Goal: Communication & Community: Answer question/provide support

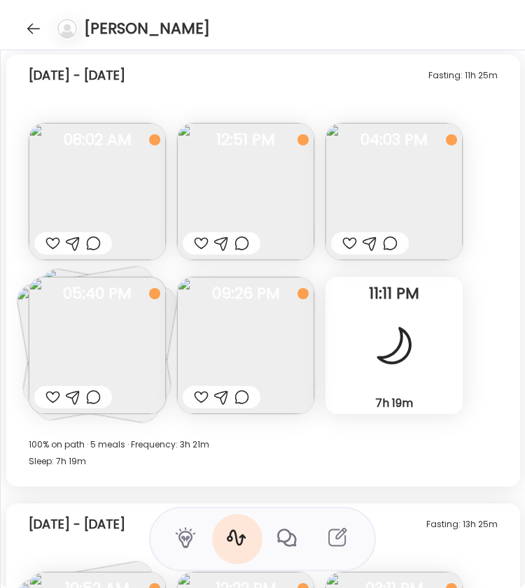
scroll to position [17199, 0]
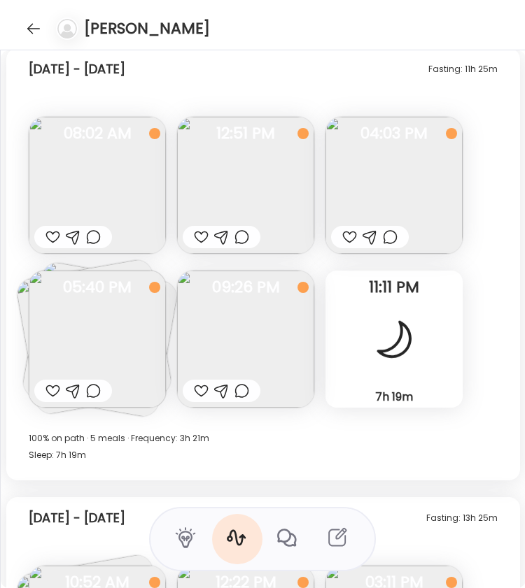
click at [82, 343] on img at bounding box center [97, 339] width 137 height 137
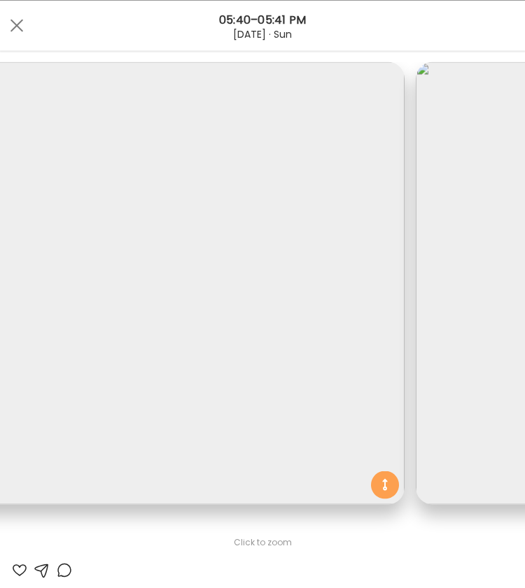
scroll to position [0, 0]
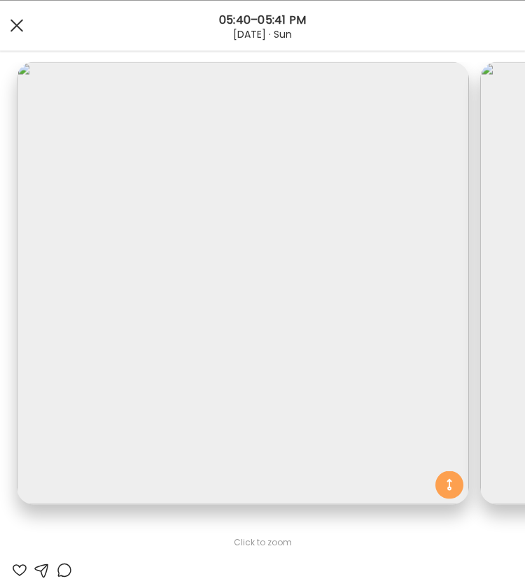
click at [17, 31] on div at bounding box center [17, 25] width 28 height 28
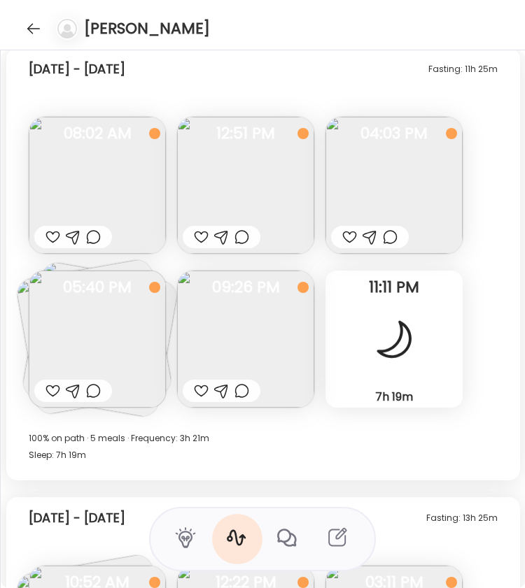
click at [379, 189] on img at bounding box center [393, 185] width 137 height 137
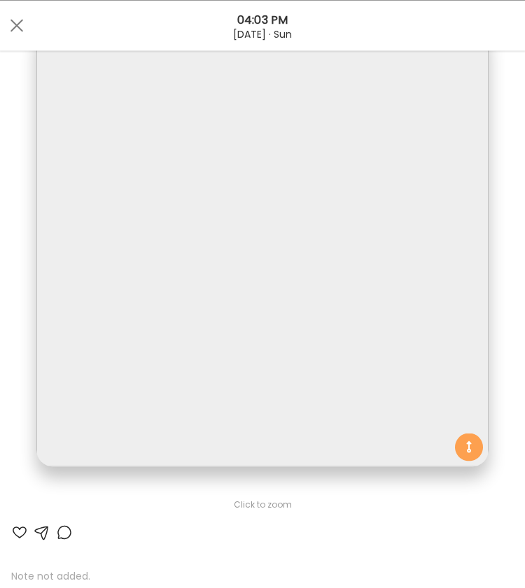
scroll to position [37, 0]
click at [16, 28] on div at bounding box center [17, 25] width 28 height 28
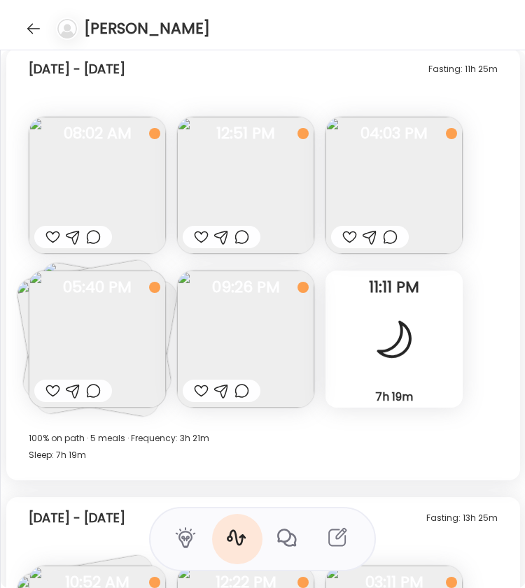
click at [390, 236] on div at bounding box center [390, 237] width 15 height 17
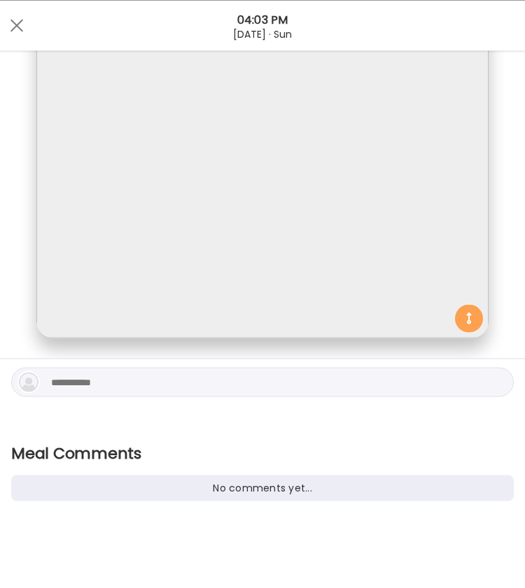
scroll to position [167, 0]
click at [160, 388] on textarea at bounding box center [268, 381] width 434 height 17
type textarea "*"
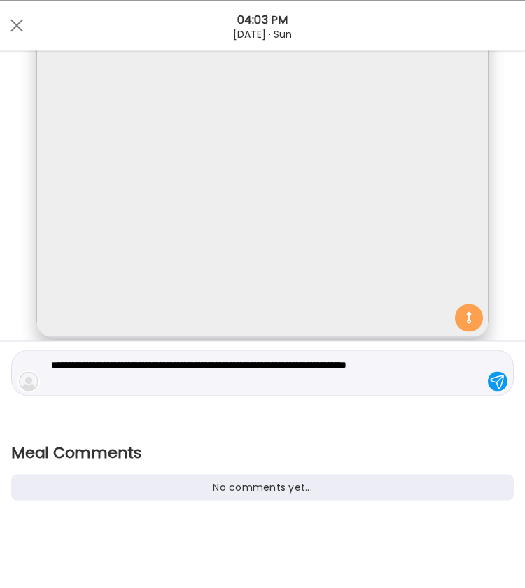
click at [82, 365] on textarea "**********" at bounding box center [268, 373] width 434 height 34
click at [198, 386] on textarea "**********" at bounding box center [268, 373] width 434 height 34
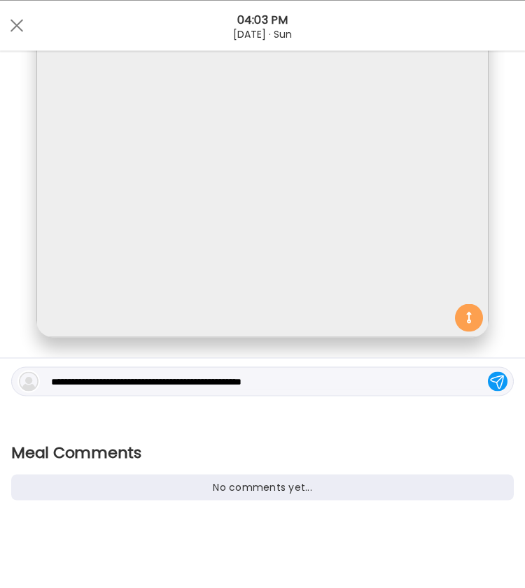
type textarea "**********"
click at [488, 379] on div at bounding box center [498, 382] width 20 height 20
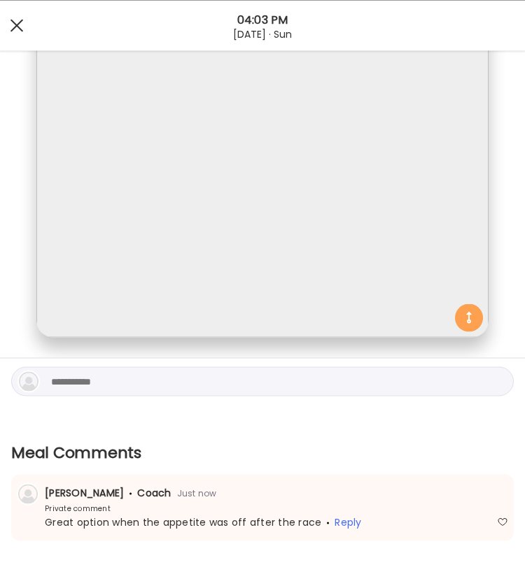
click at [18, 30] on div at bounding box center [17, 25] width 28 height 28
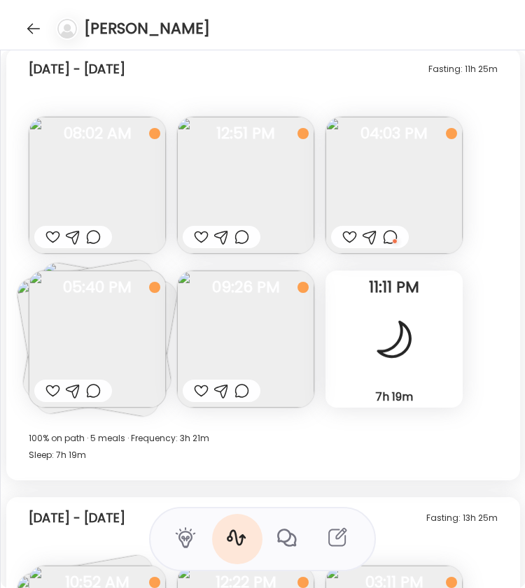
click at [113, 355] on img at bounding box center [97, 339] width 137 height 137
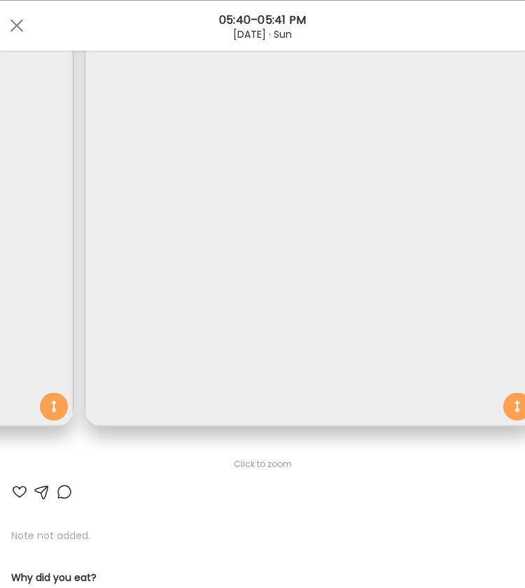
scroll to position [111, 0]
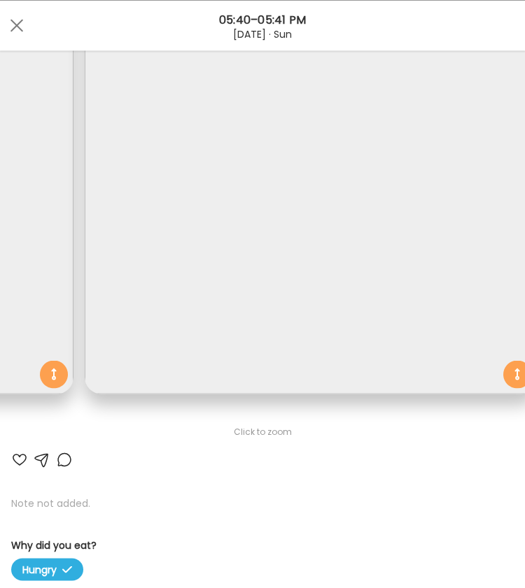
click at [63, 461] on div at bounding box center [64, 459] width 17 height 17
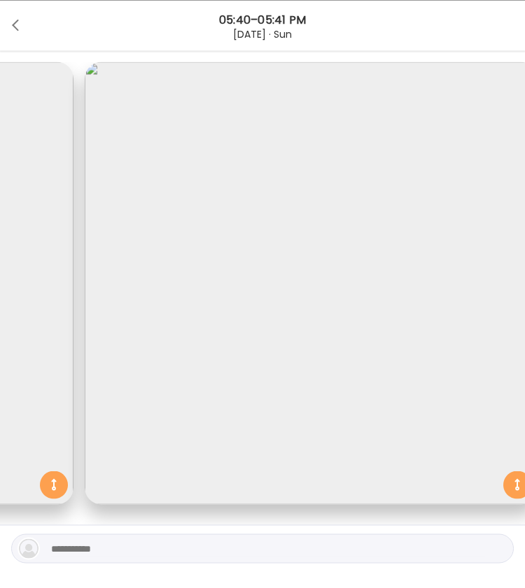
scroll to position [168, 0]
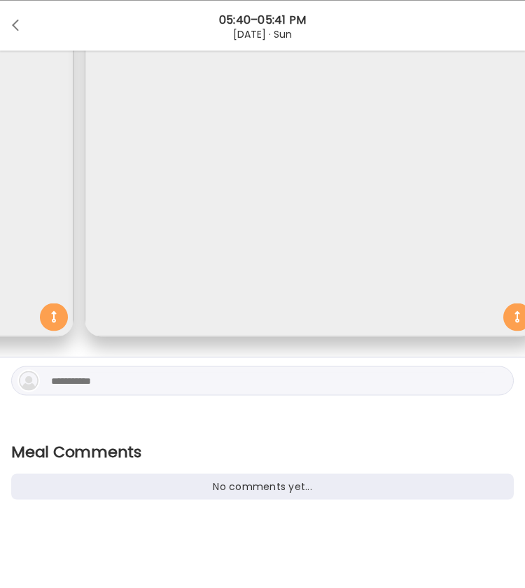
click at [99, 390] on div at bounding box center [262, 380] width 502 height 29
click at [100, 385] on textarea at bounding box center [268, 380] width 434 height 17
type textarea "**********"
click at [488, 376] on div at bounding box center [498, 381] width 20 height 20
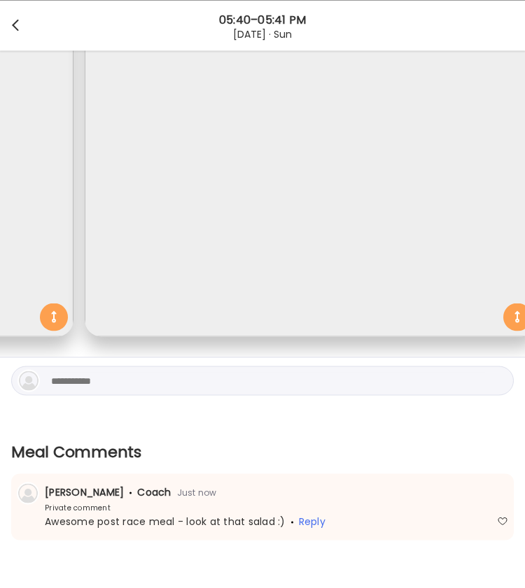
click at [10, 28] on div at bounding box center [17, 25] width 28 height 28
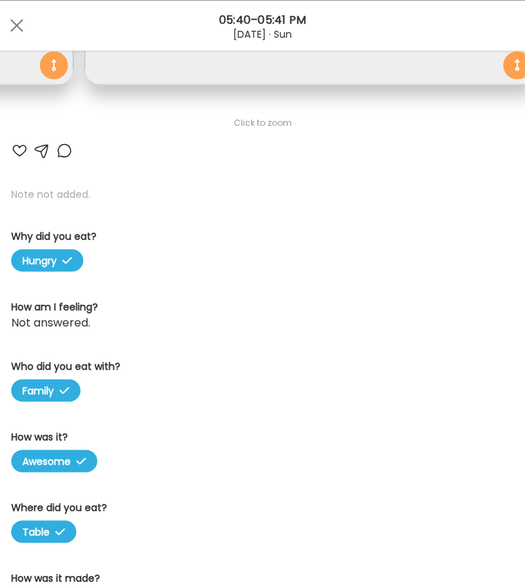
scroll to position [417, 0]
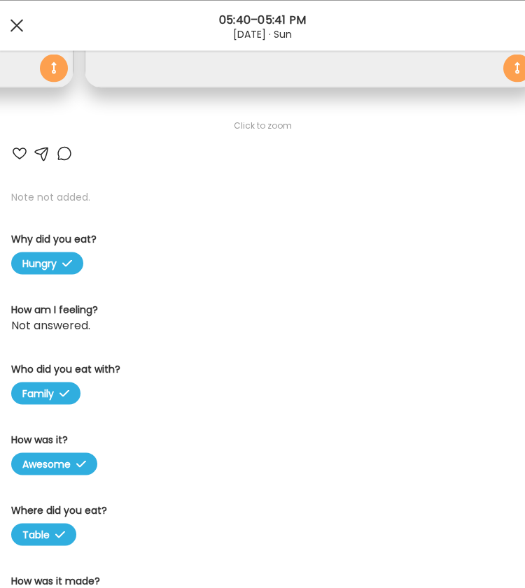
click at [21, 22] on div at bounding box center [17, 25] width 28 height 28
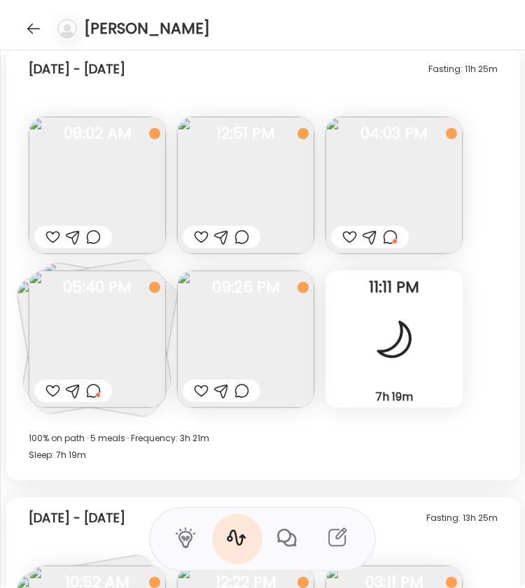
click at [264, 351] on img at bounding box center [245, 339] width 137 height 137
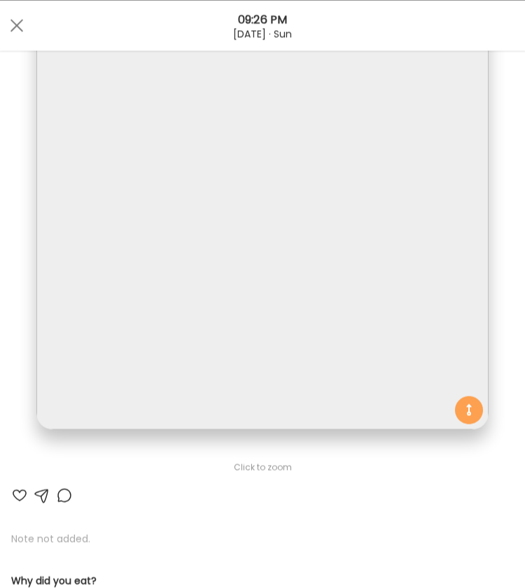
scroll to position [0, 0]
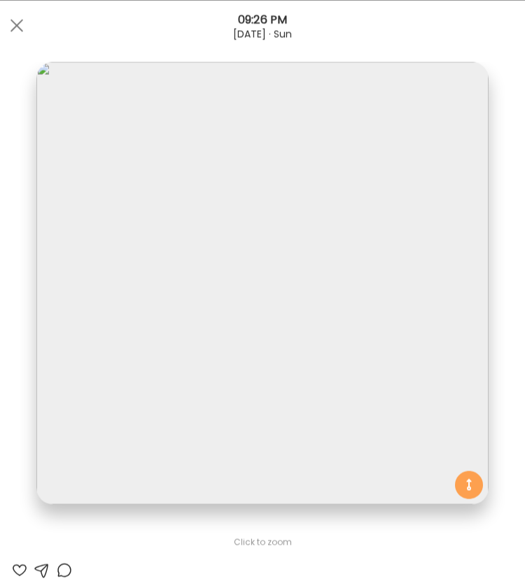
click at [264, 351] on img at bounding box center [262, 283] width 452 height 443
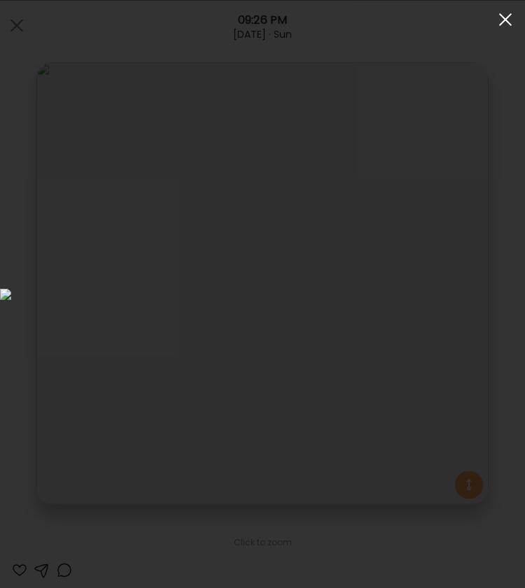
click at [500, 20] on div at bounding box center [505, 20] width 28 height 28
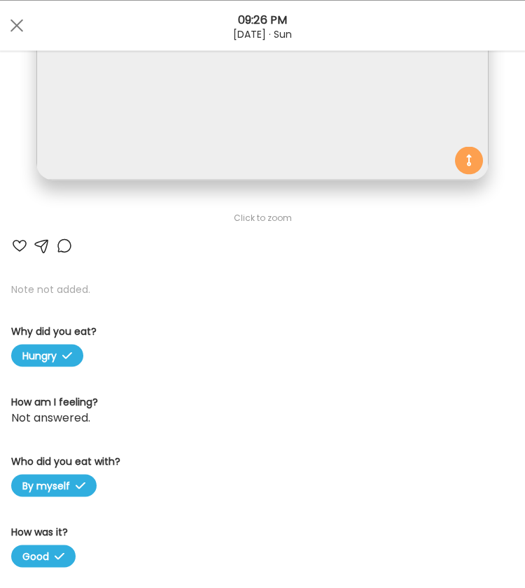
scroll to position [330, 0]
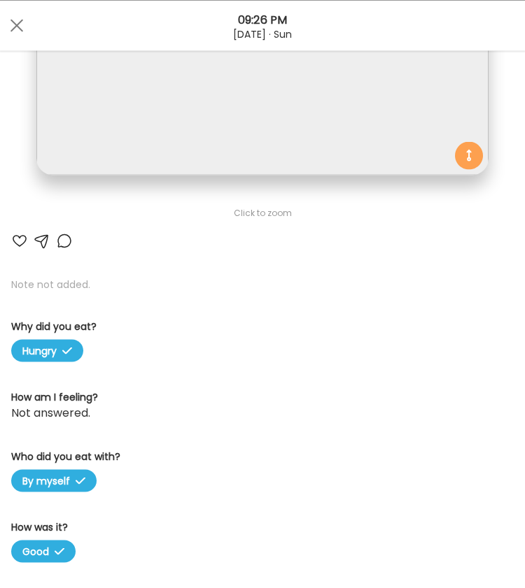
click at [64, 235] on div at bounding box center [64, 240] width 17 height 17
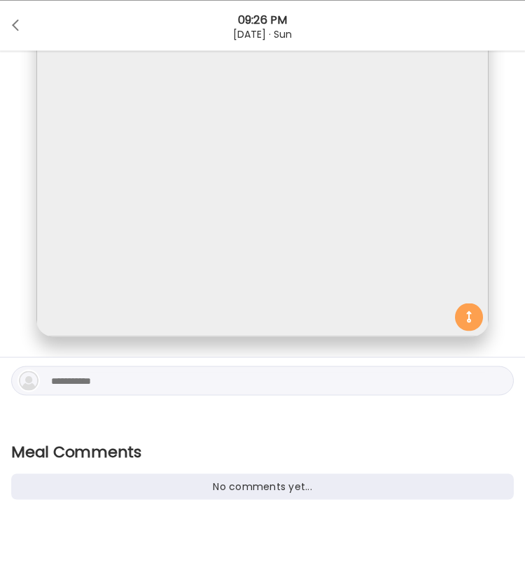
scroll to position [168, 0]
click at [98, 383] on textarea at bounding box center [268, 380] width 434 height 17
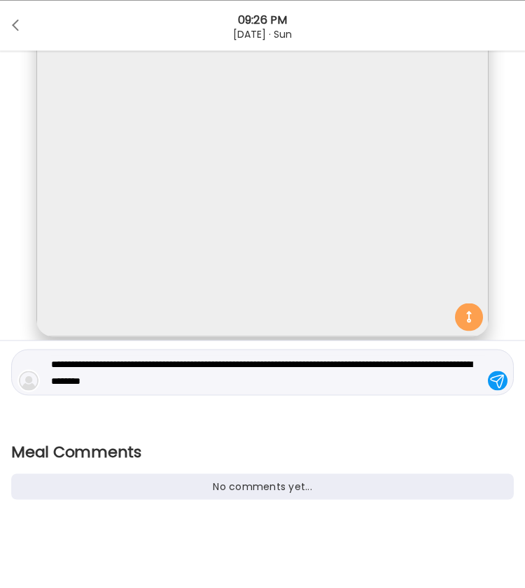
type textarea "**********"
click at [488, 382] on div at bounding box center [498, 381] width 20 height 20
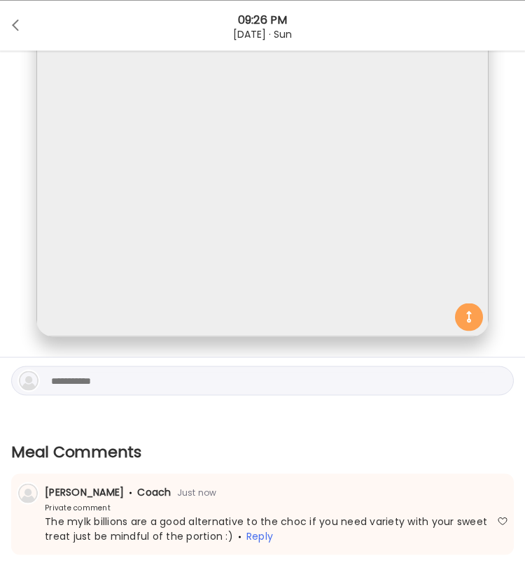
scroll to position [224, 0]
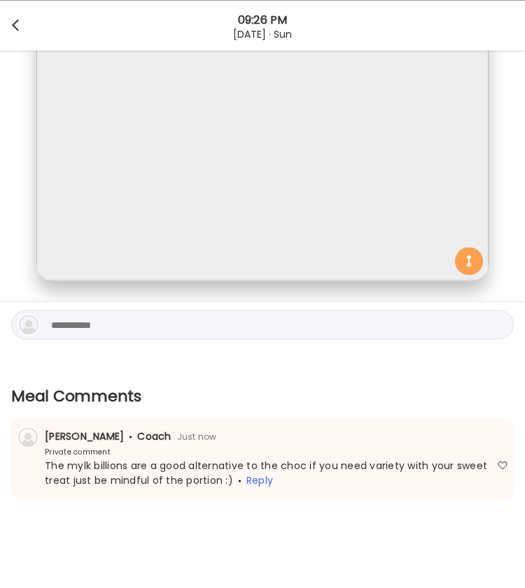
click at [15, 26] on span at bounding box center [15, 22] width 7 height 7
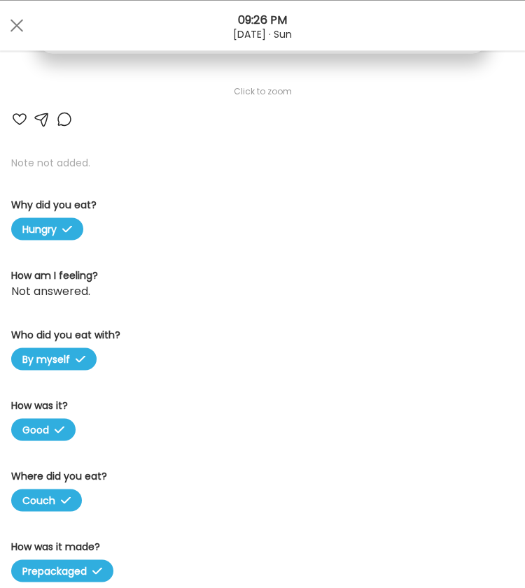
scroll to position [476, 0]
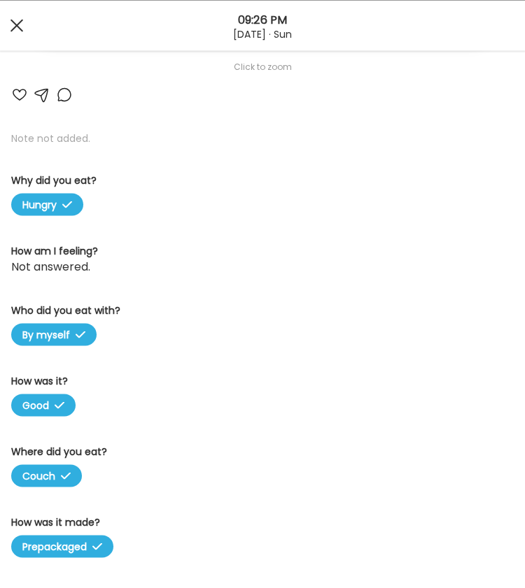
click at [15, 31] on div at bounding box center [17, 25] width 28 height 28
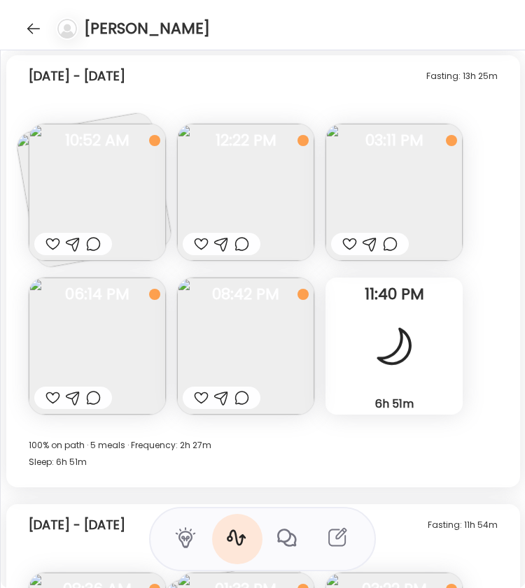
scroll to position [17690, 0]
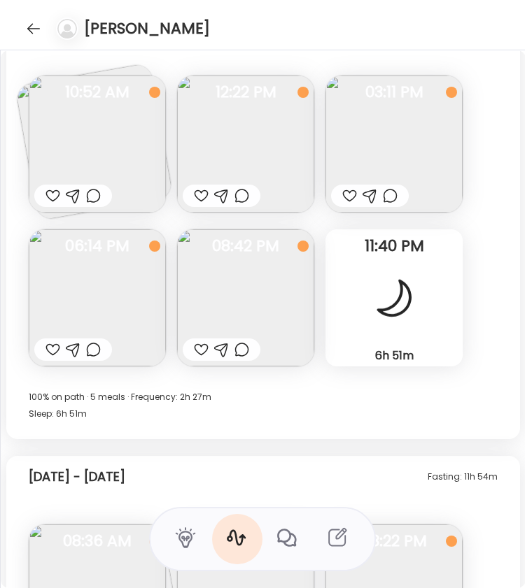
click at [241, 348] on div at bounding box center [241, 349] width 15 height 17
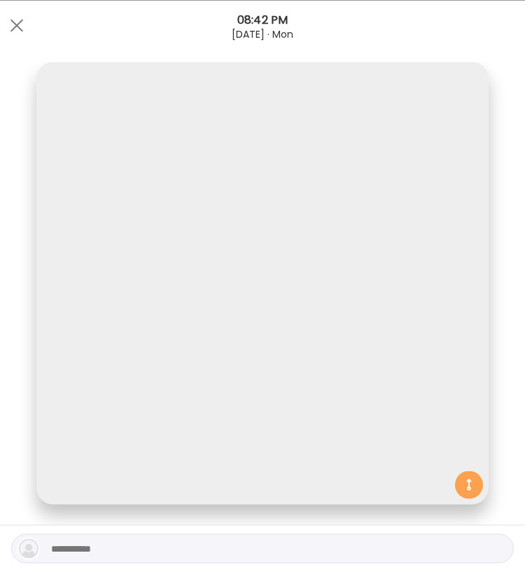
scroll to position [168, 0]
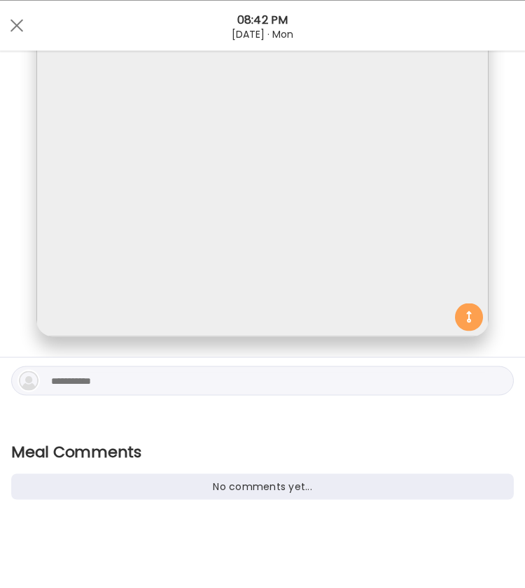
click at [88, 377] on textarea at bounding box center [268, 380] width 434 height 17
type textarea "**********"
click at [488, 381] on div at bounding box center [498, 381] width 20 height 20
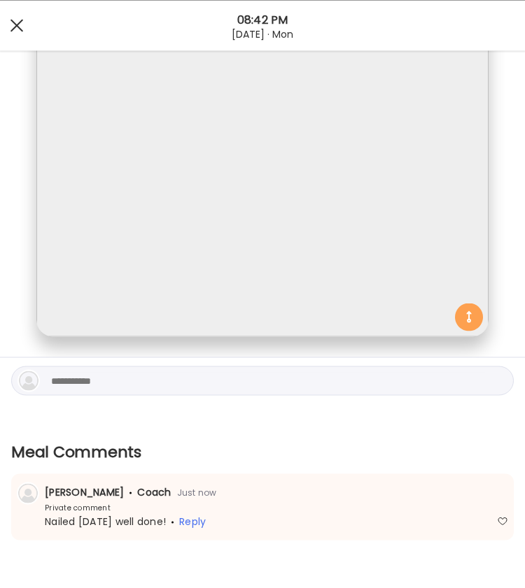
click at [18, 31] on div at bounding box center [17, 25] width 28 height 28
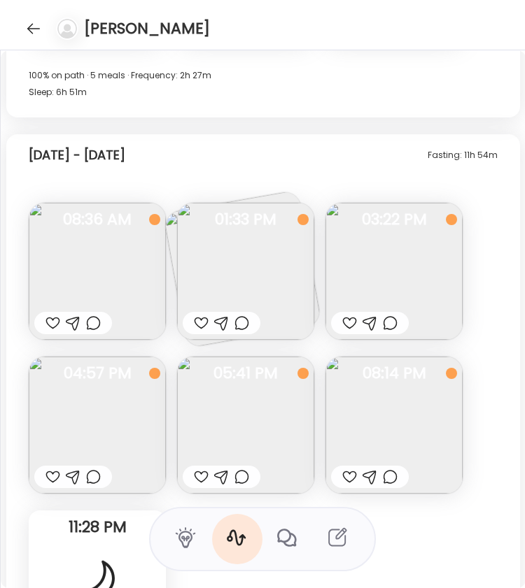
scroll to position [18069, 0]
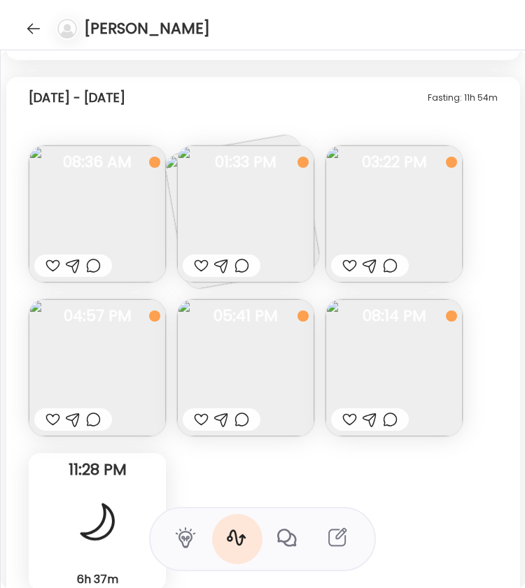
click at [132, 368] on img at bounding box center [97, 367] width 137 height 137
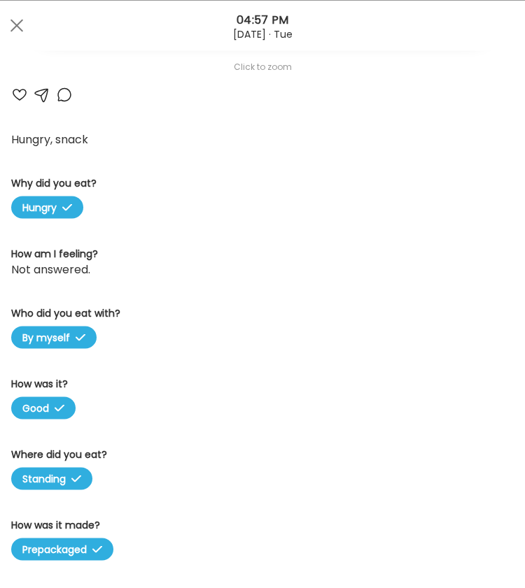
scroll to position [0, 0]
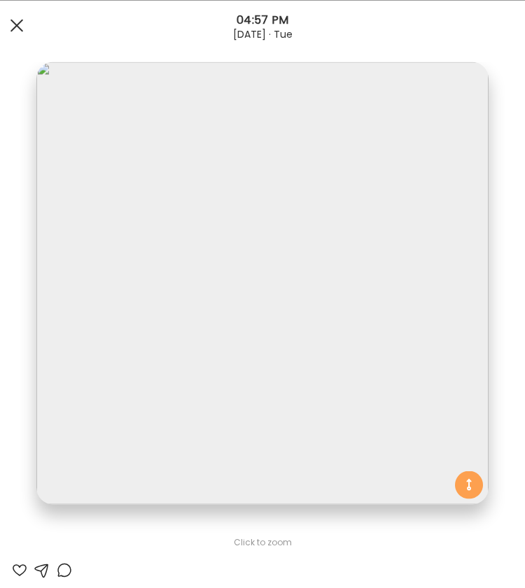
click at [17, 25] on span at bounding box center [16, 25] width 13 height 13
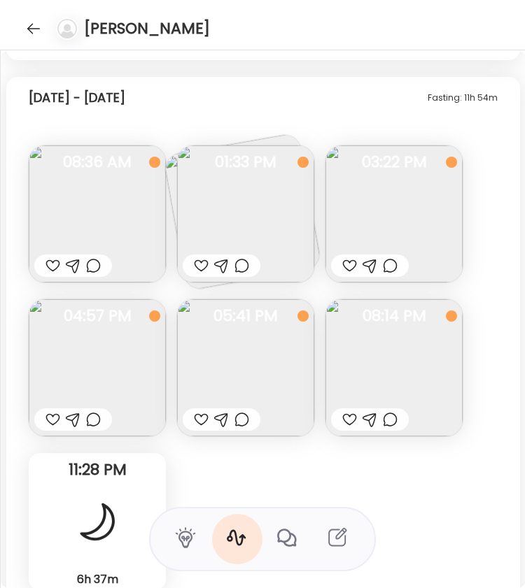
click at [232, 214] on img at bounding box center [245, 214] width 137 height 137
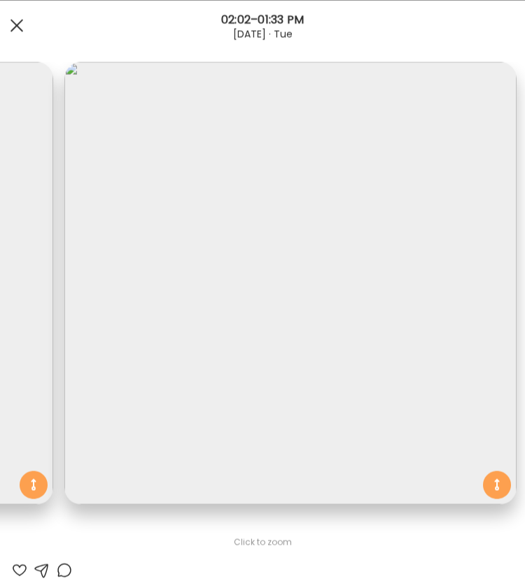
click at [17, 24] on span at bounding box center [16, 25] width 13 height 13
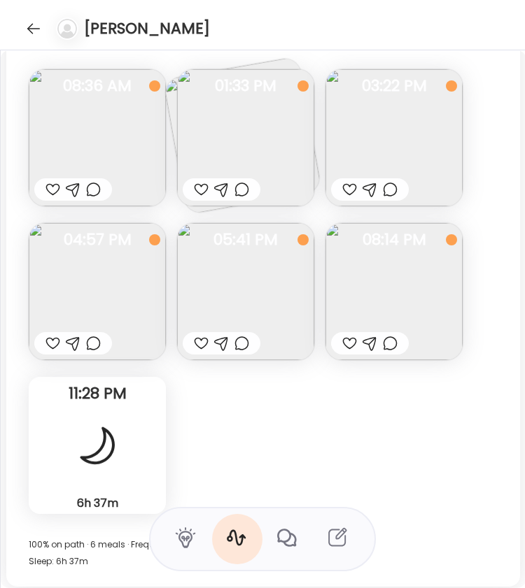
scroll to position [18151, 0]
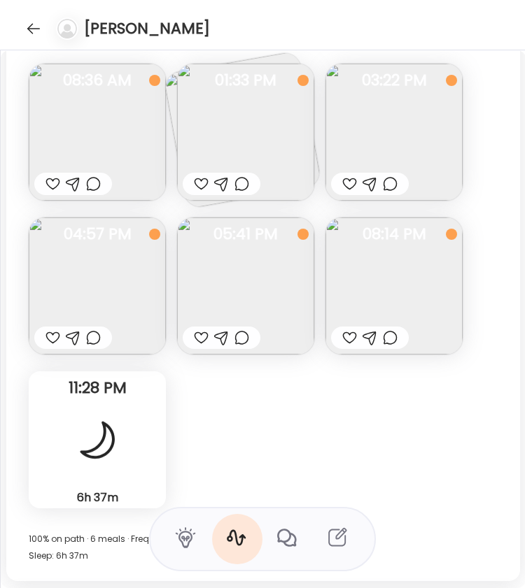
click at [385, 281] on img at bounding box center [393, 286] width 137 height 137
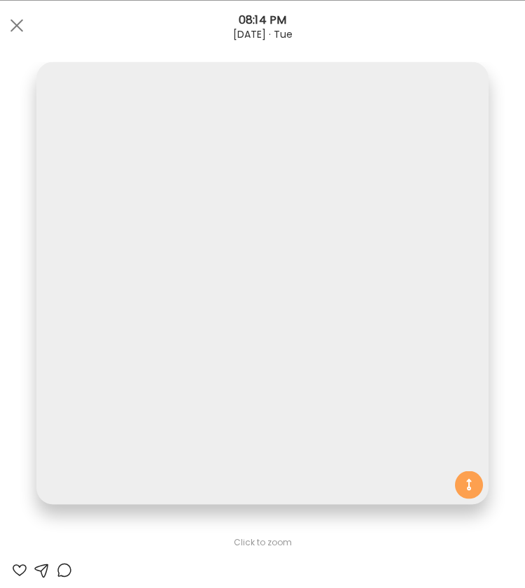
scroll to position [0, 0]
click at [15, 24] on span at bounding box center [16, 25] width 13 height 13
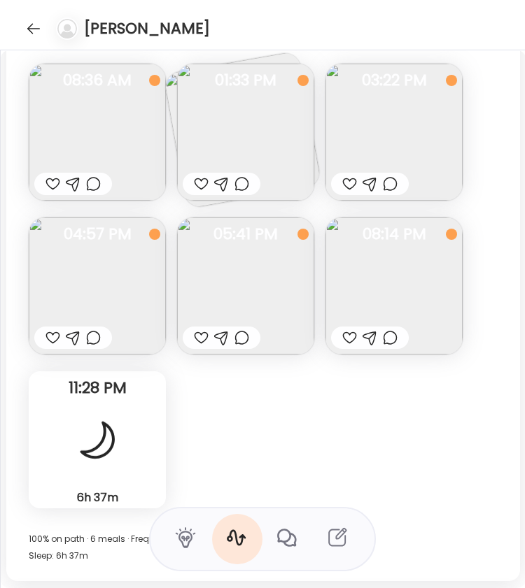
scroll to position [18219, 0]
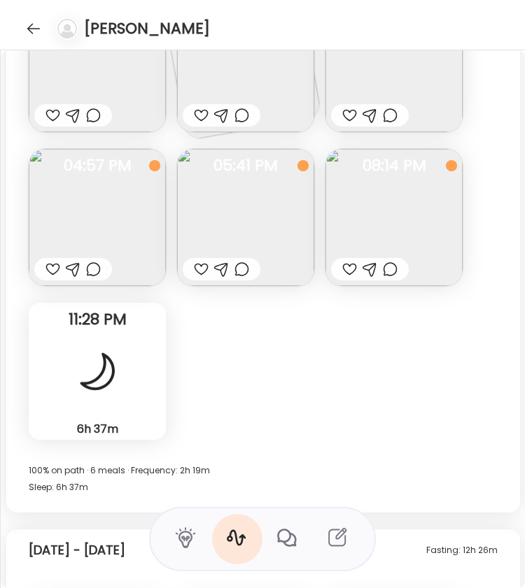
click at [389, 267] on div at bounding box center [390, 269] width 15 height 17
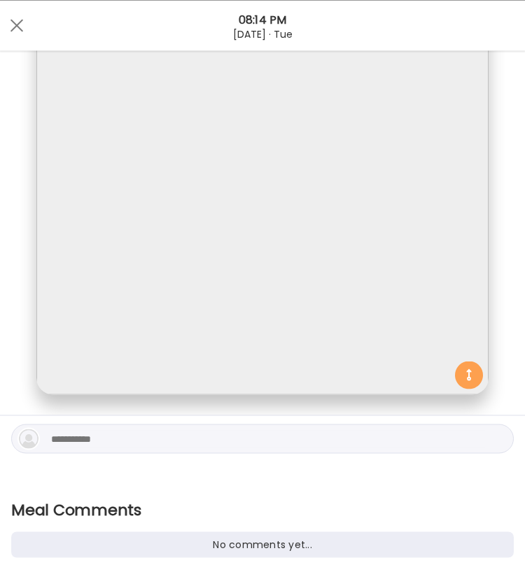
scroll to position [111, 0]
click at [137, 438] on textarea at bounding box center [268, 438] width 434 height 17
drag, startPoint x: 309, startPoint y: 442, endPoint x: 149, endPoint y: 439, distance: 160.3
click at [149, 439] on textarea "**********" at bounding box center [268, 439] width 434 height 17
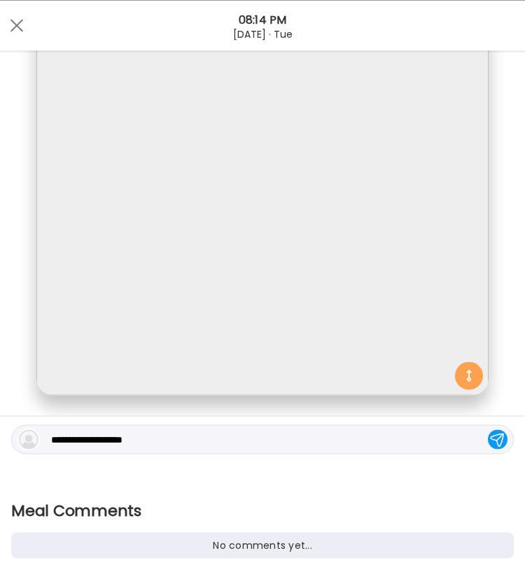
click at [31, 17] on div "08:14 PM" at bounding box center [262, 19] width 525 height 17
click at [15, 25] on span at bounding box center [16, 25] width 13 height 13
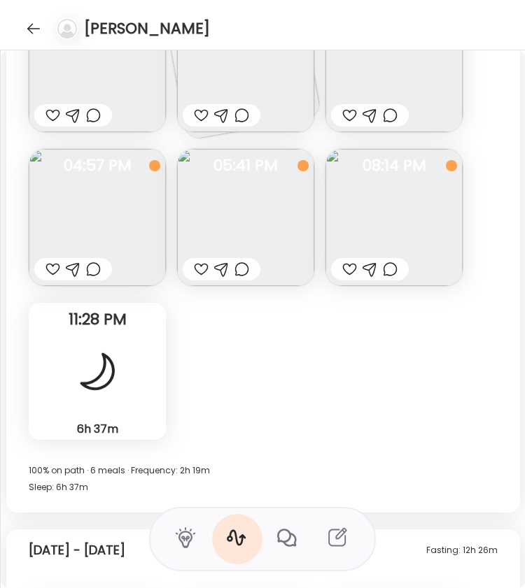
scroll to position [18121, 0]
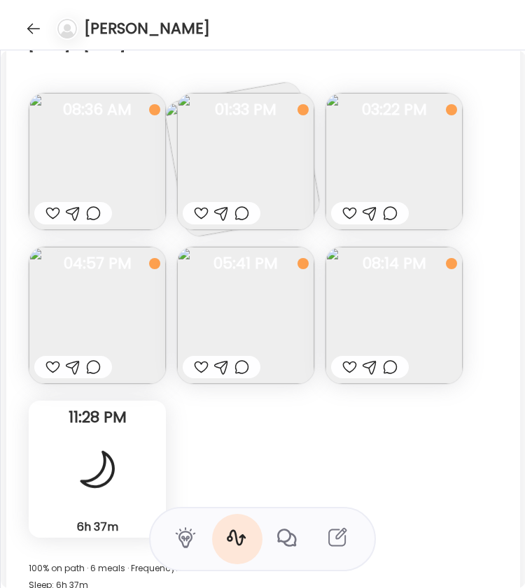
click at [243, 174] on img at bounding box center [245, 161] width 137 height 137
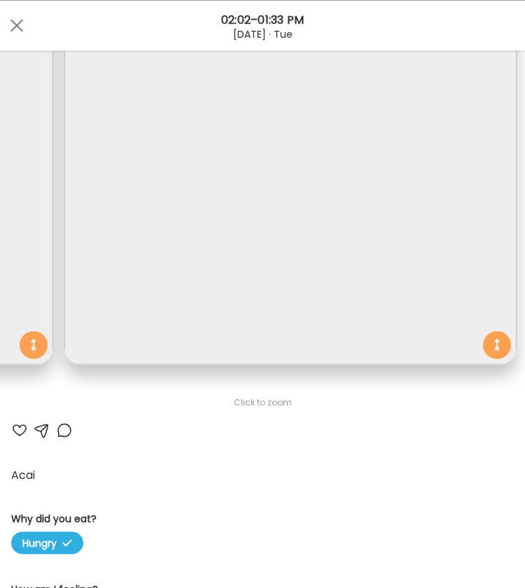
scroll to position [173, 0]
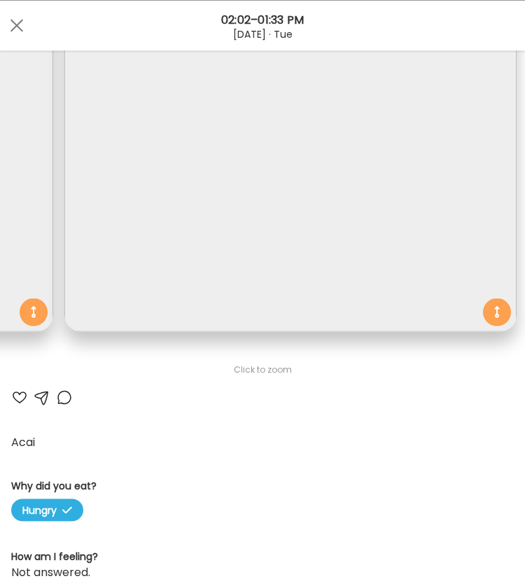
click at [62, 397] on div at bounding box center [64, 397] width 17 height 17
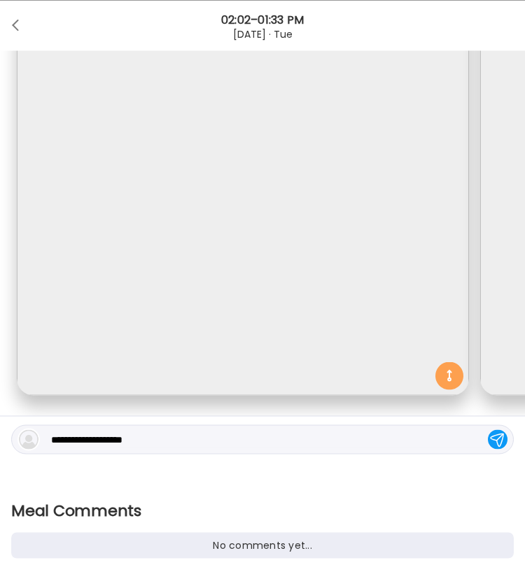
scroll to position [0, 0]
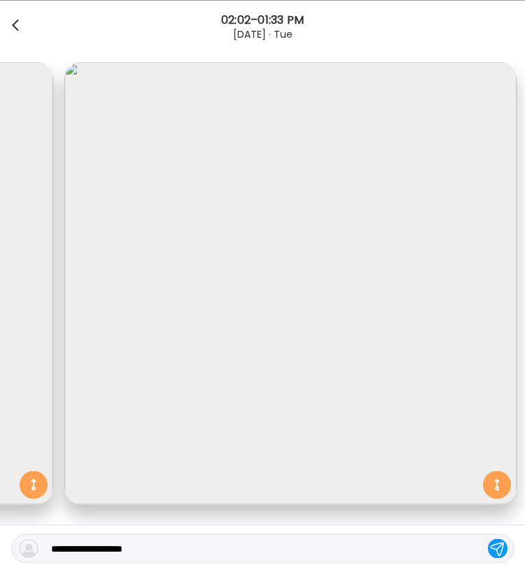
click at [19, 34] on div at bounding box center [17, 25] width 28 height 28
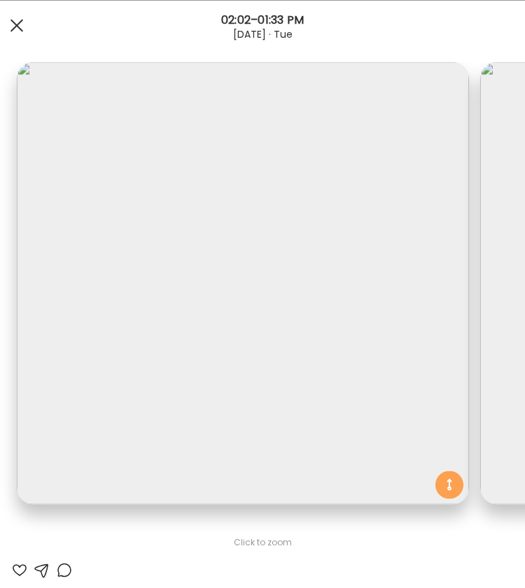
click at [13, 25] on div at bounding box center [17, 25] width 28 height 28
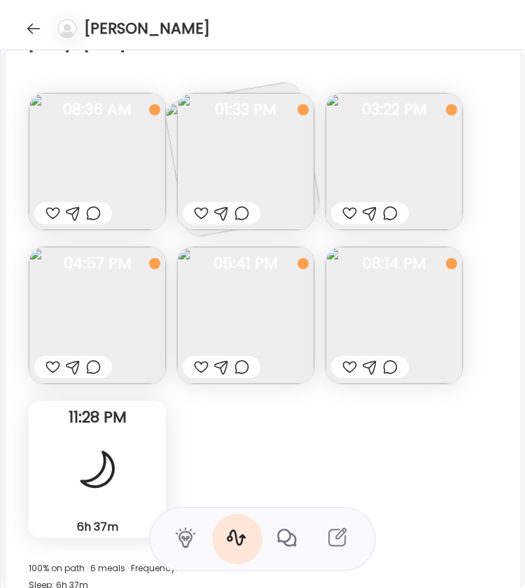
click at [234, 313] on img at bounding box center [245, 315] width 137 height 137
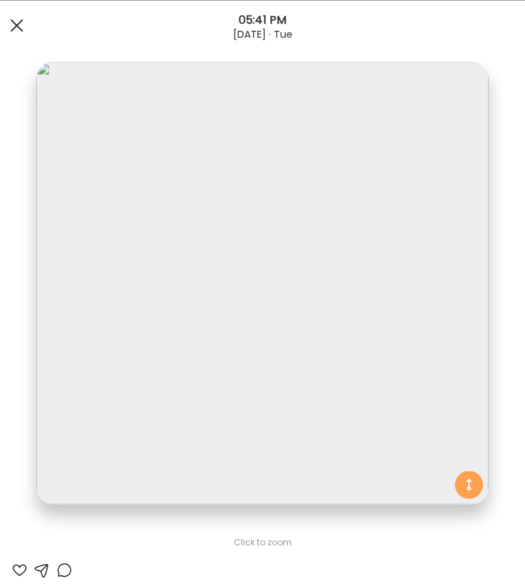
click at [21, 25] on div at bounding box center [17, 25] width 28 height 28
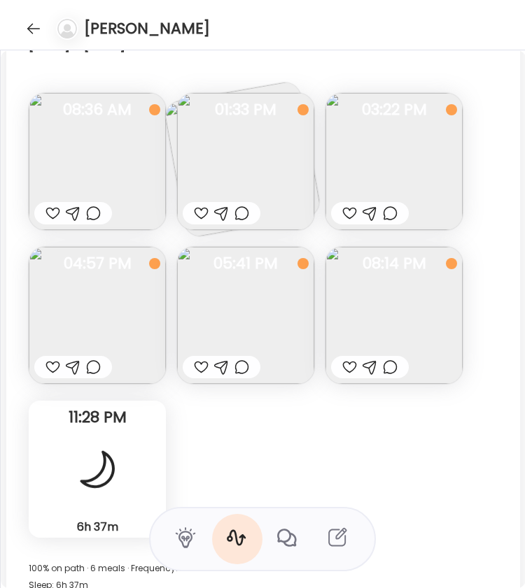
click at [201, 365] on div at bounding box center [201, 367] width 15 height 17
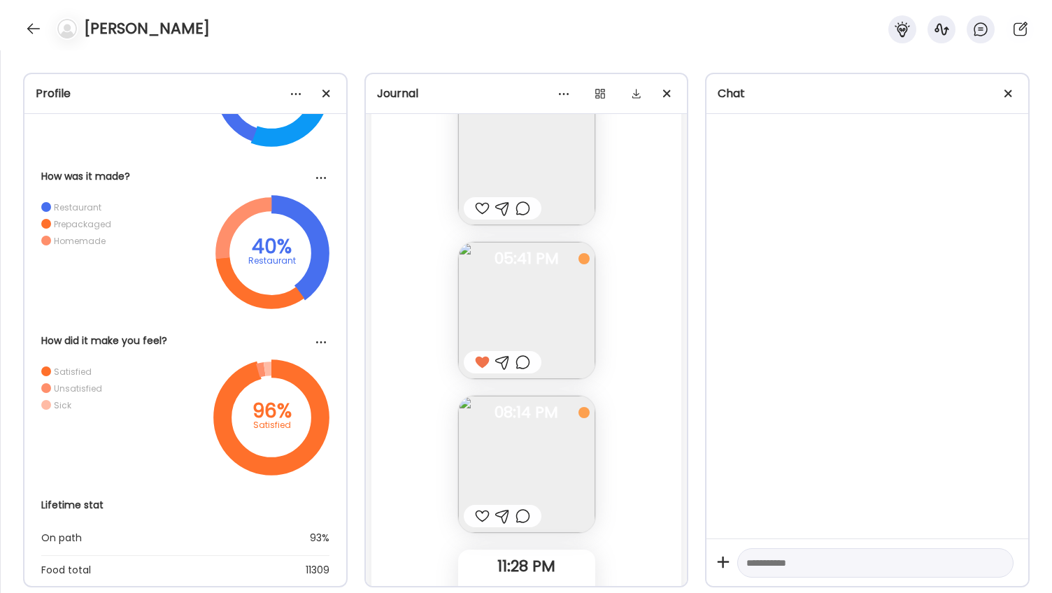
scroll to position [41073, 0]
click at [524, 29] on icon at bounding box center [942, 29] width 14 height 12
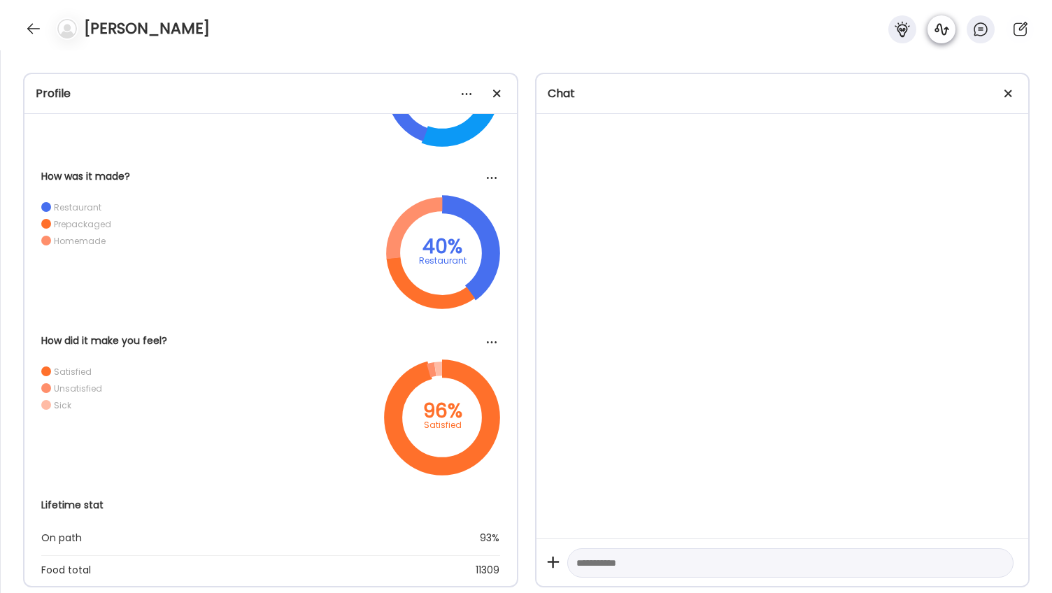
scroll to position [42089, 0]
click at [524, 29] on icon at bounding box center [942, 29] width 14 height 12
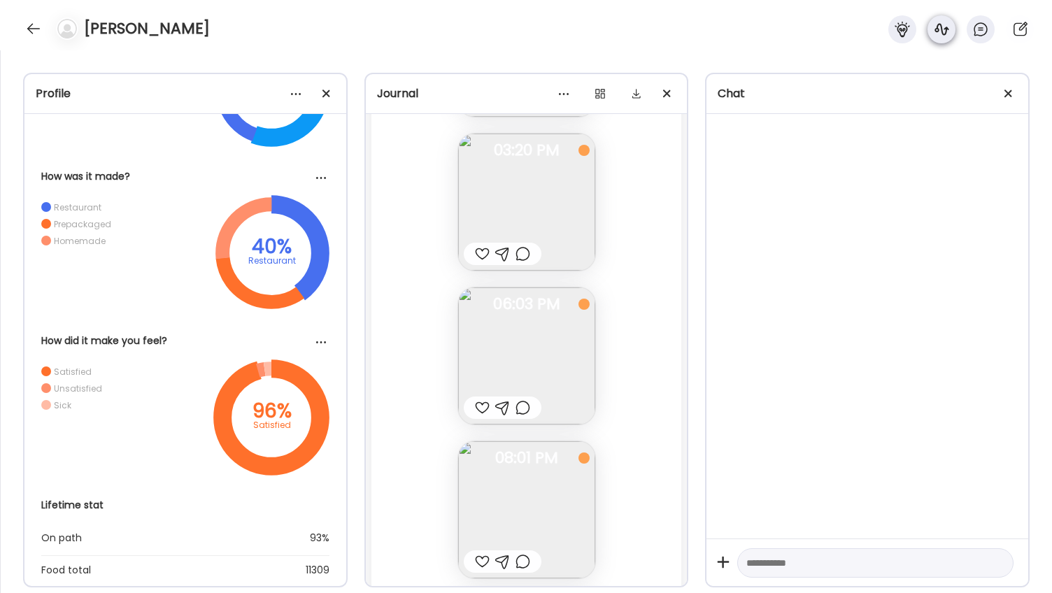
scroll to position [41064, 0]
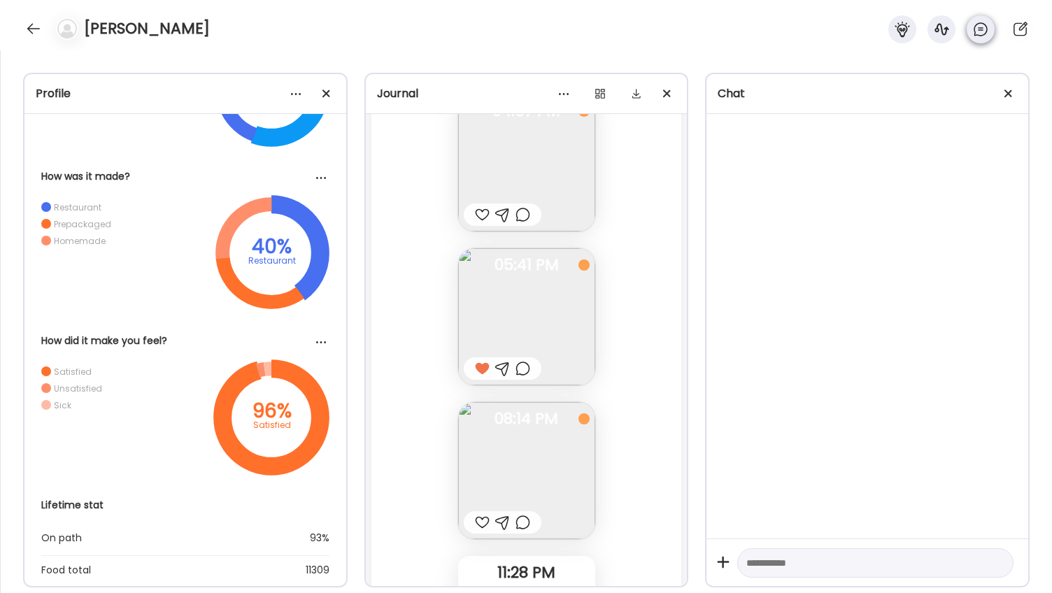
click at [524, 30] on icon at bounding box center [981, 29] width 17 height 17
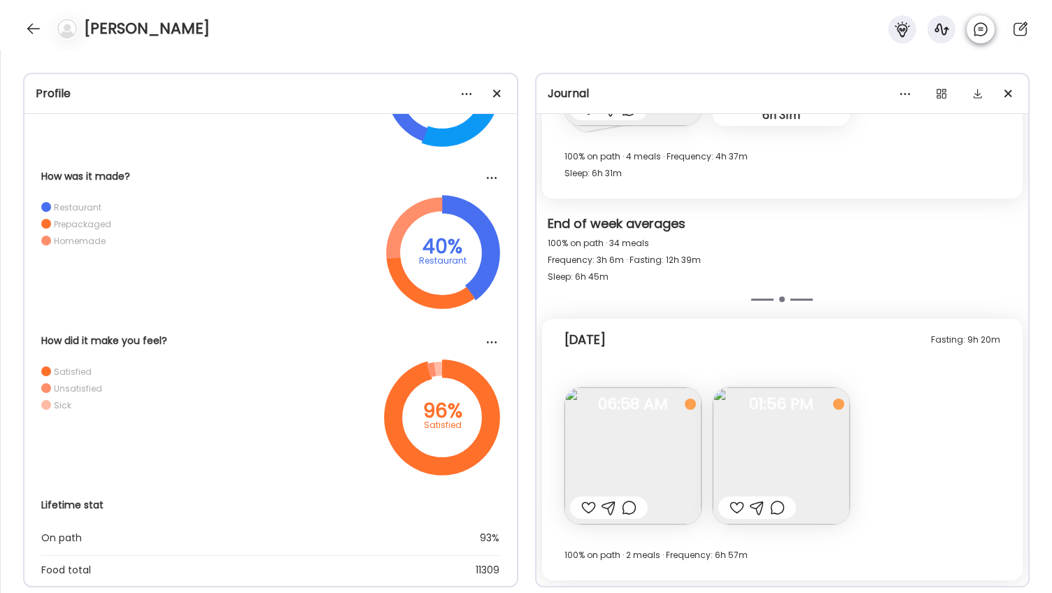
scroll to position [24131, 0]
click at [524, 34] on icon at bounding box center [902, 29] width 17 height 17
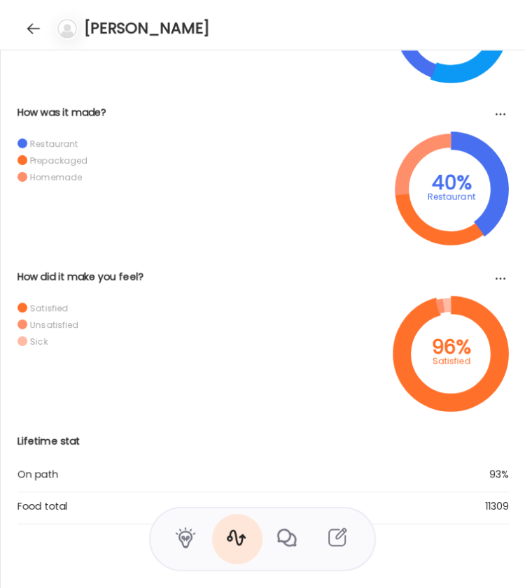
scroll to position [1306, 0]
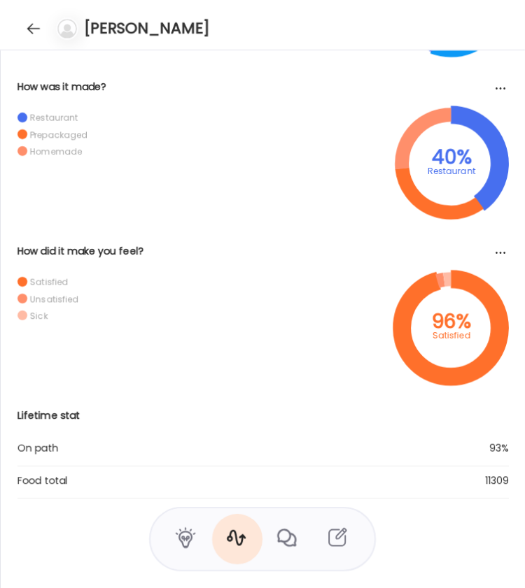
click at [242, 527] on icon at bounding box center [236, 538] width 22 height 22
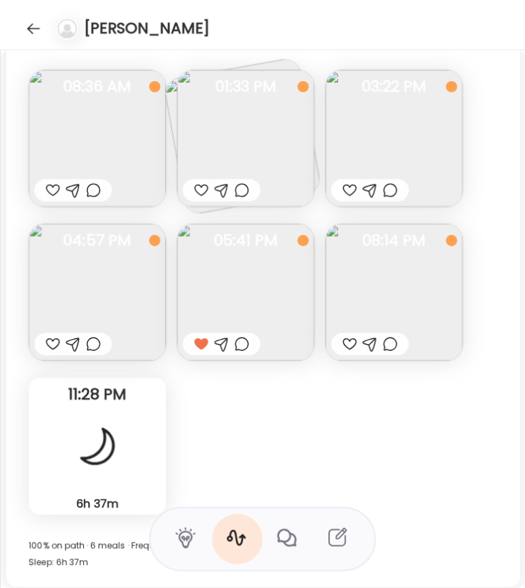
scroll to position [18144, 0]
click at [387, 339] on div at bounding box center [390, 344] width 15 height 17
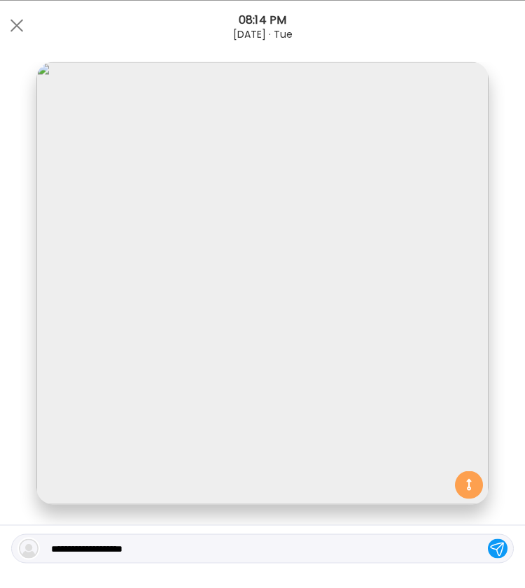
scroll to position [168, 0]
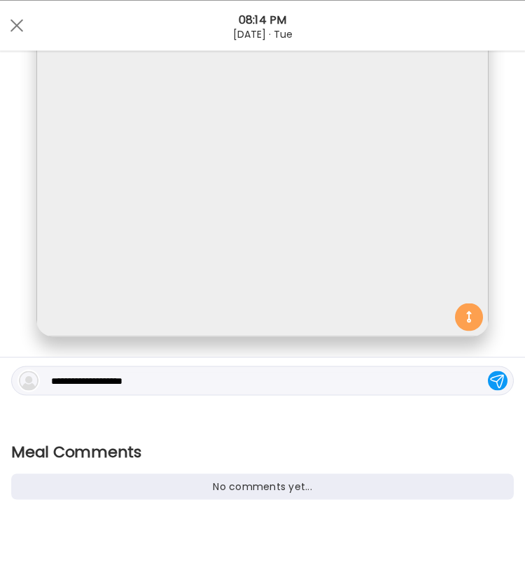
click at [172, 388] on textarea "**********" at bounding box center [268, 380] width 434 height 17
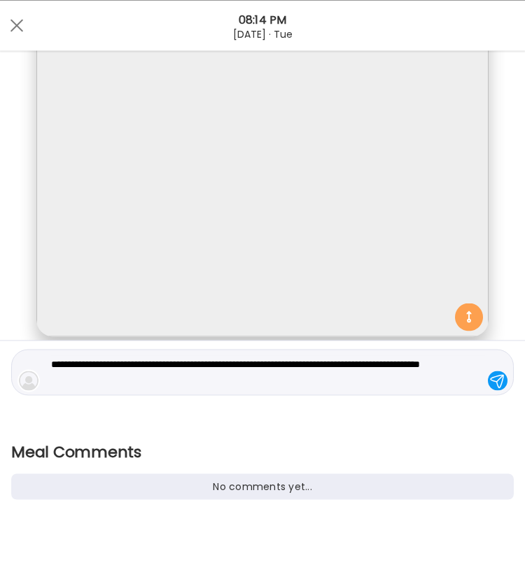
click at [201, 386] on textarea "**********" at bounding box center [268, 372] width 434 height 34
click at [218, 383] on textarea "**********" at bounding box center [268, 372] width 434 height 34
click at [274, 381] on textarea "**********" at bounding box center [268, 372] width 434 height 34
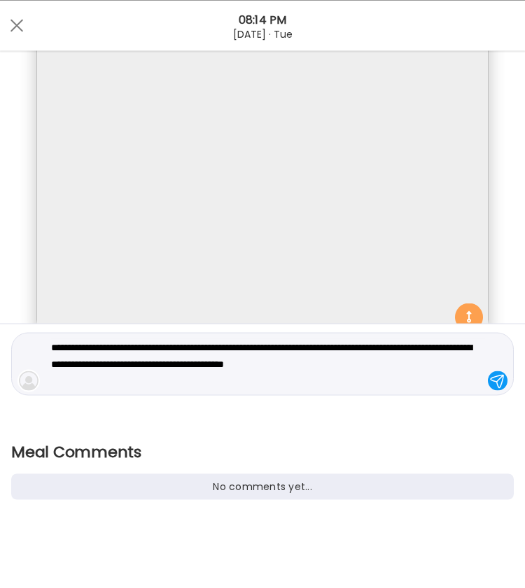
click at [264, 382] on textarea "**********" at bounding box center [268, 364] width 434 height 50
type textarea "**********"
click at [493, 382] on div at bounding box center [498, 381] width 20 height 20
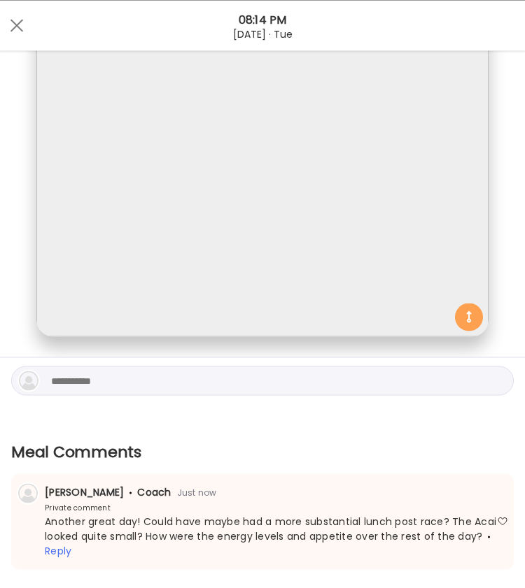
scroll to position [239, 0]
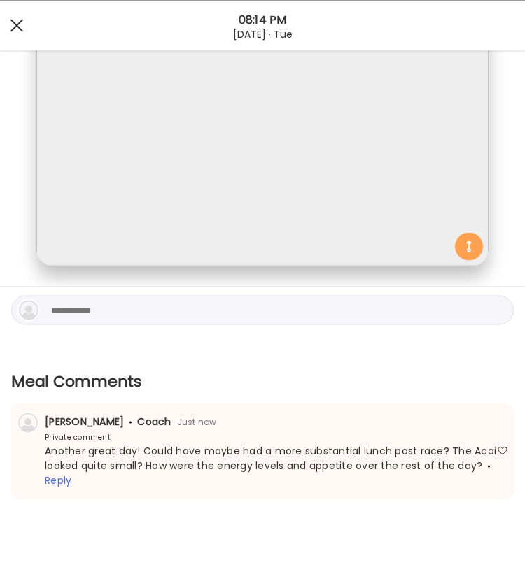
click at [17, 27] on span at bounding box center [16, 25] width 13 height 13
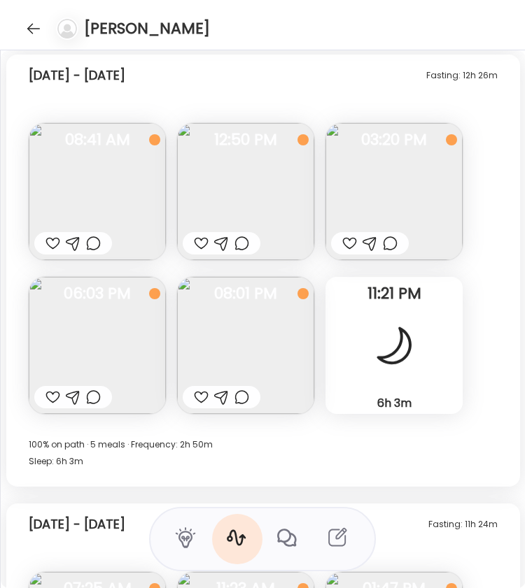
scroll to position [18694, 0]
click at [316, 79] on div "Fasting: 12h 26m [DATE] - [DATE]" at bounding box center [263, 78] width 469 height 45
click at [119, 209] on img at bounding box center [97, 191] width 137 height 137
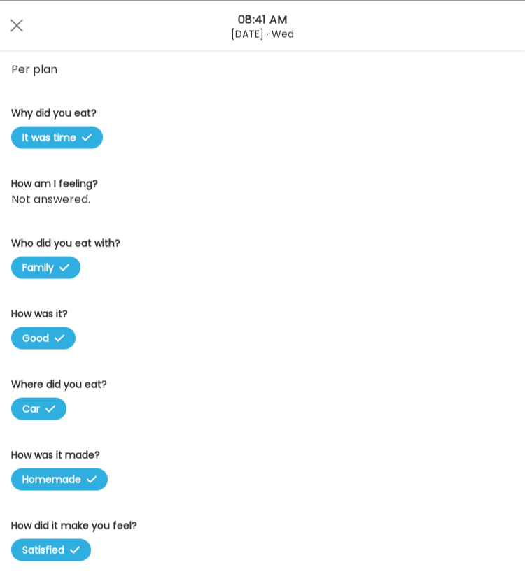
scroll to position [0, 0]
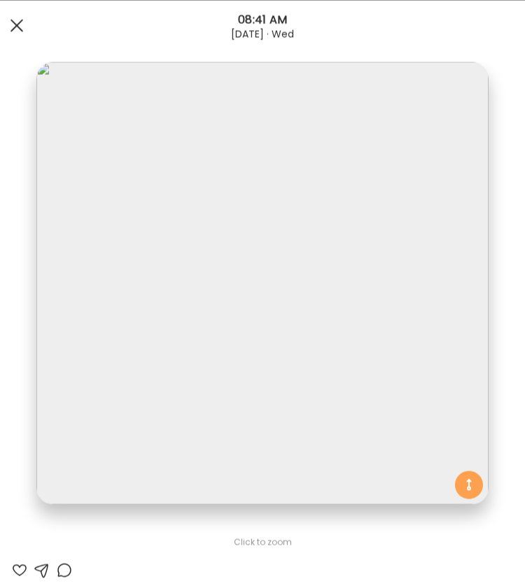
click at [12, 22] on div at bounding box center [17, 25] width 28 height 28
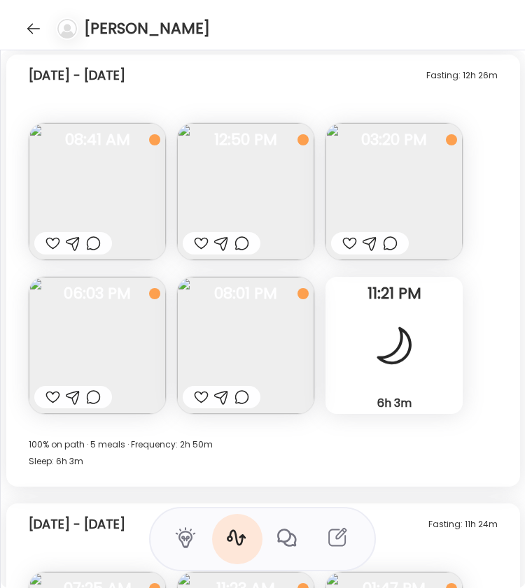
click at [271, 209] on img at bounding box center [245, 191] width 137 height 137
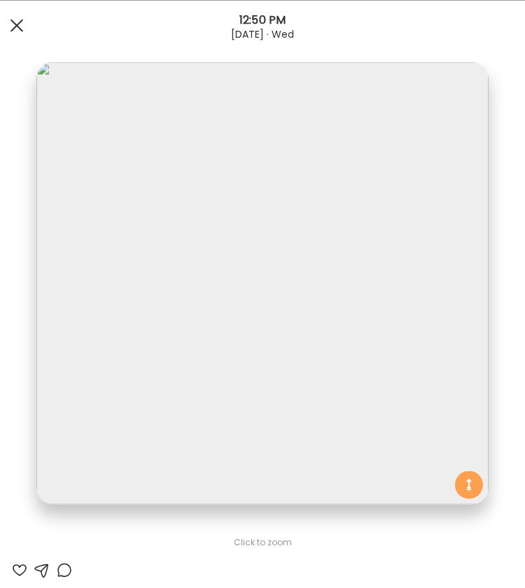
click at [15, 29] on div at bounding box center [17, 25] width 28 height 28
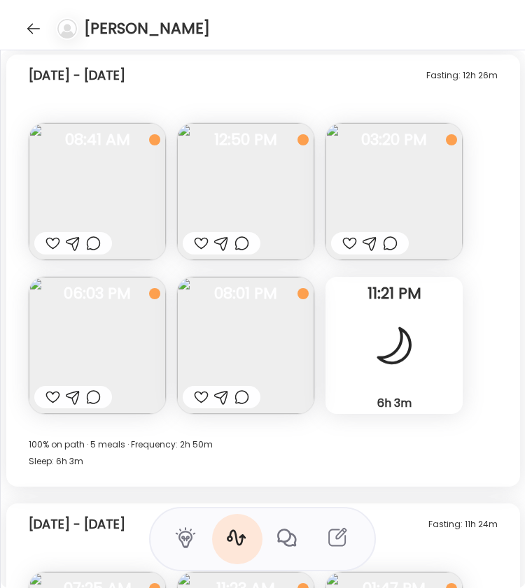
click at [350, 239] on div at bounding box center [349, 243] width 15 height 17
click at [391, 246] on div at bounding box center [390, 243] width 15 height 17
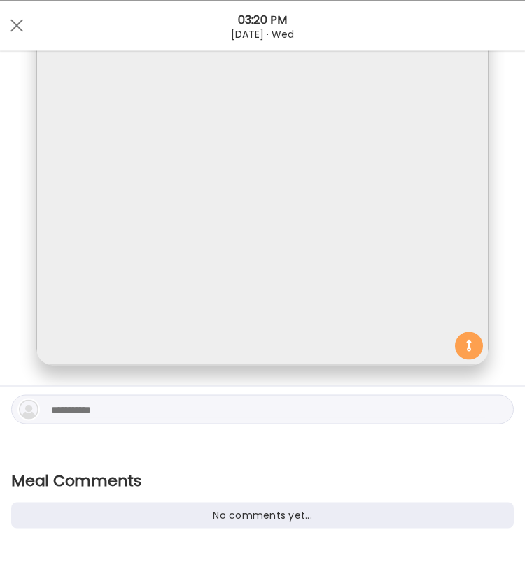
scroll to position [168, 0]
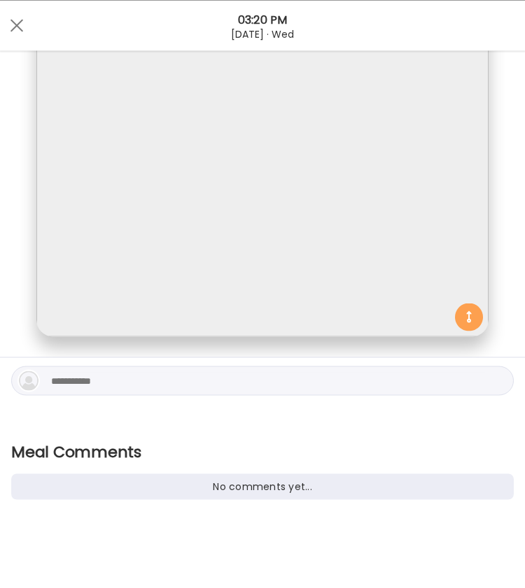
click at [213, 368] on div at bounding box center [262, 380] width 502 height 29
click at [209, 378] on textarea at bounding box center [268, 380] width 434 height 17
type textarea "****"
click at [488, 378] on div at bounding box center [498, 381] width 20 height 20
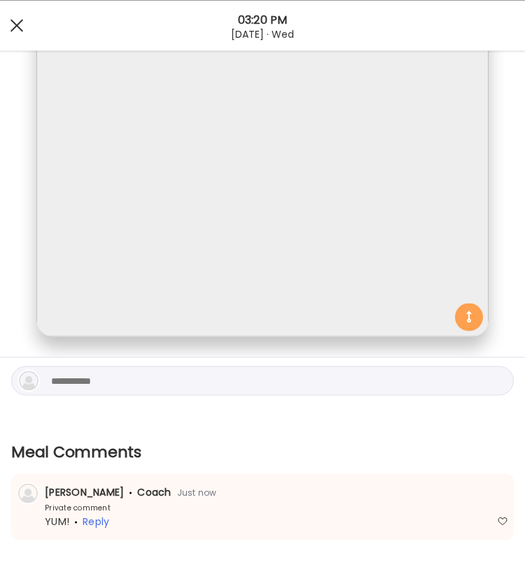
click at [18, 27] on span at bounding box center [16, 25] width 13 height 13
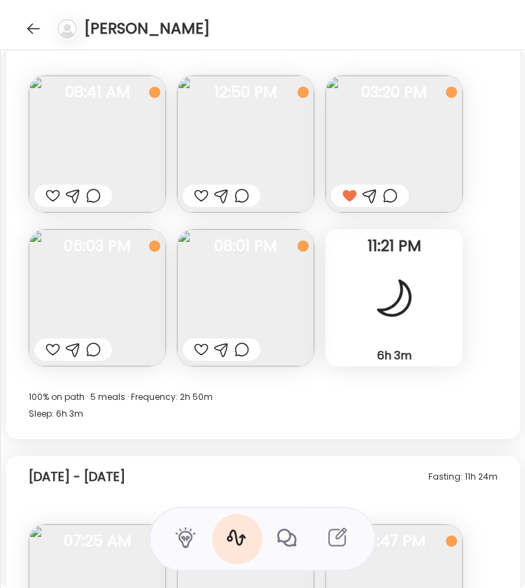
scroll to position [18746, 0]
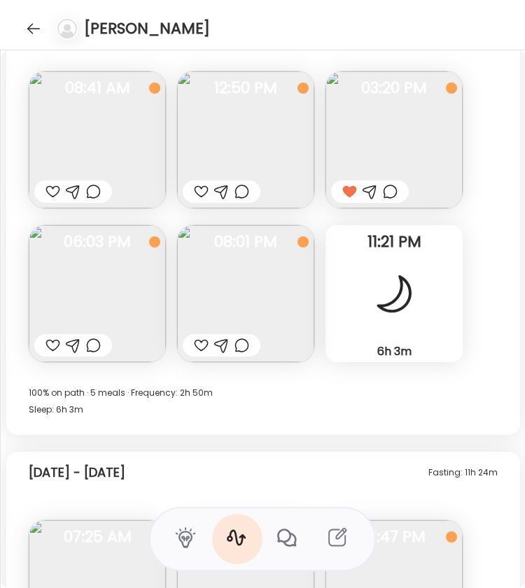
click at [97, 302] on img at bounding box center [97, 293] width 137 height 137
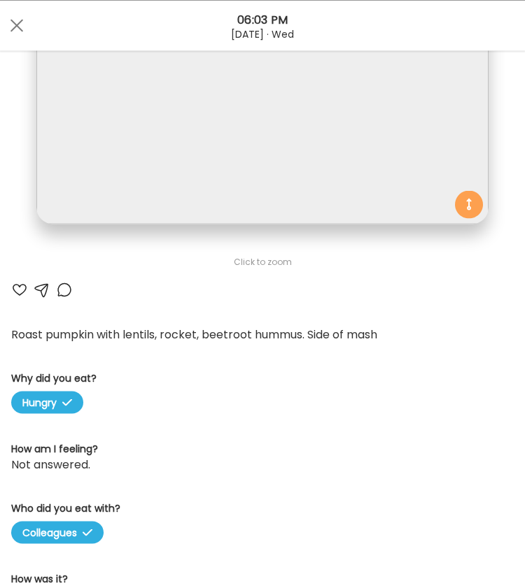
scroll to position [280, 0]
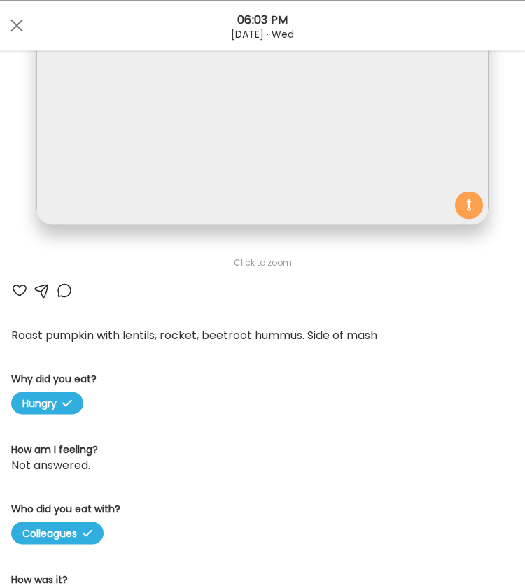
click at [17, 292] on div at bounding box center [19, 290] width 17 height 17
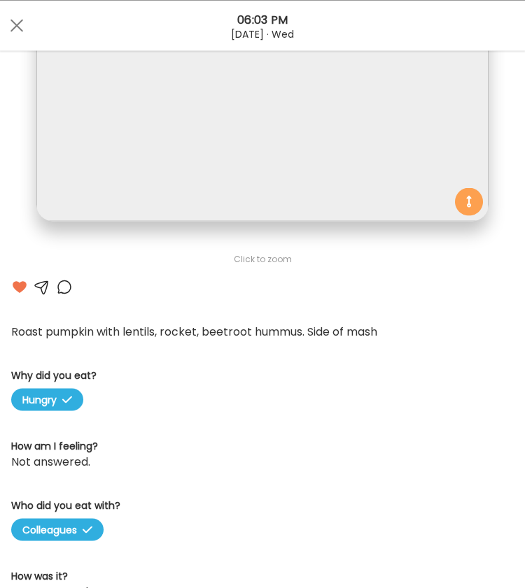
scroll to position [284, 0]
click at [62, 281] on div at bounding box center [64, 286] width 17 height 17
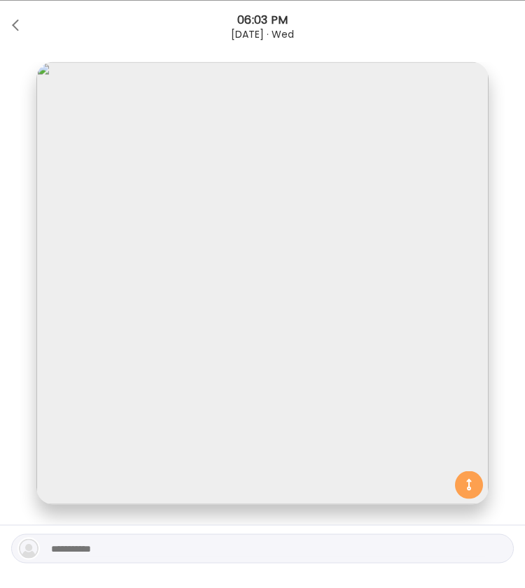
scroll to position [168, 0]
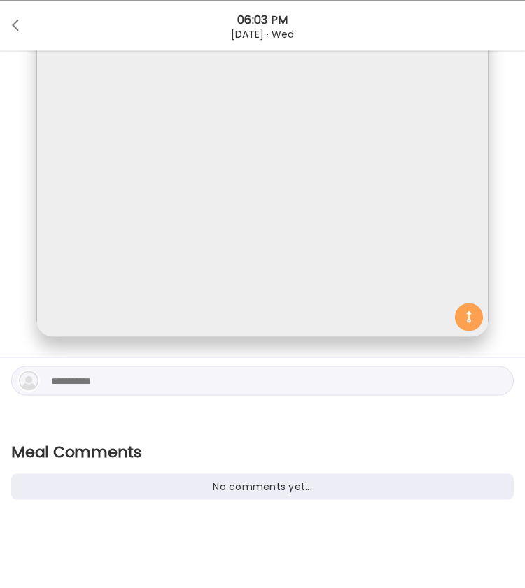
click at [97, 386] on textarea at bounding box center [268, 380] width 434 height 17
type textarea "**********"
click at [488, 385] on div at bounding box center [498, 381] width 20 height 20
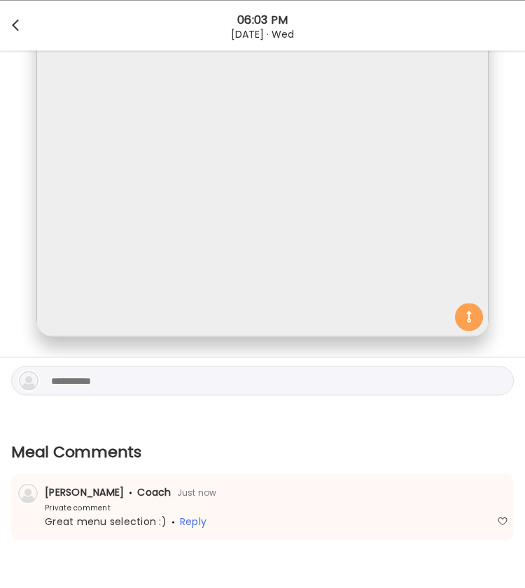
click at [15, 29] on div at bounding box center [17, 25] width 28 height 28
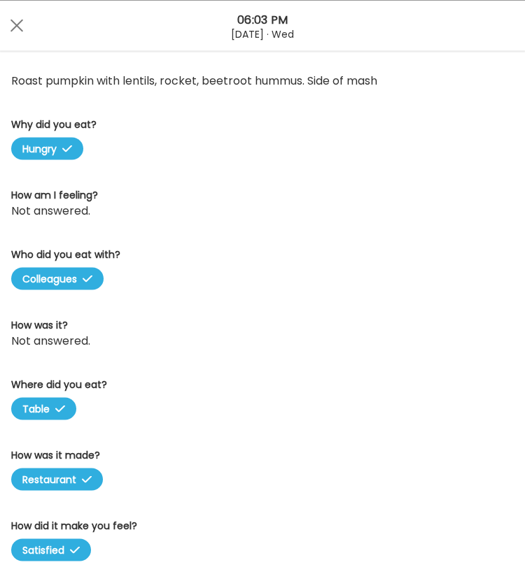
scroll to position [535, 0]
click at [17, 29] on div at bounding box center [17, 25] width 28 height 28
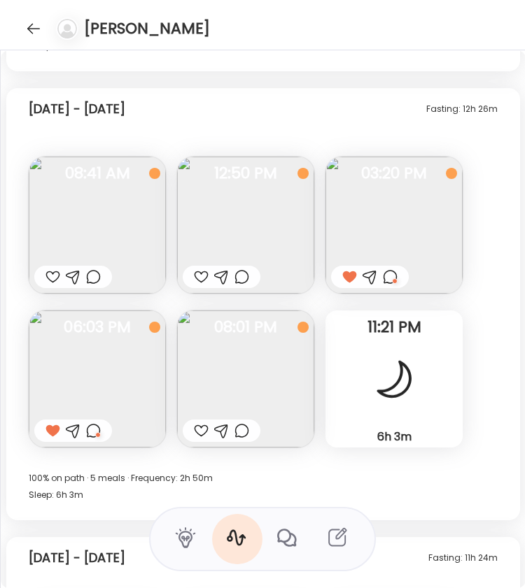
scroll to position [18665, 0]
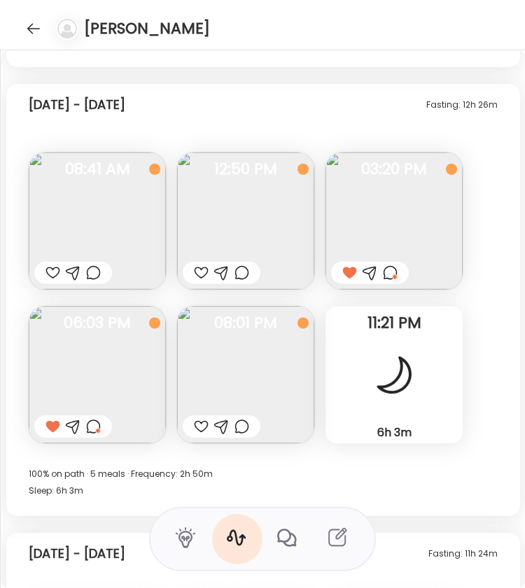
click at [90, 276] on div at bounding box center [93, 272] width 15 height 17
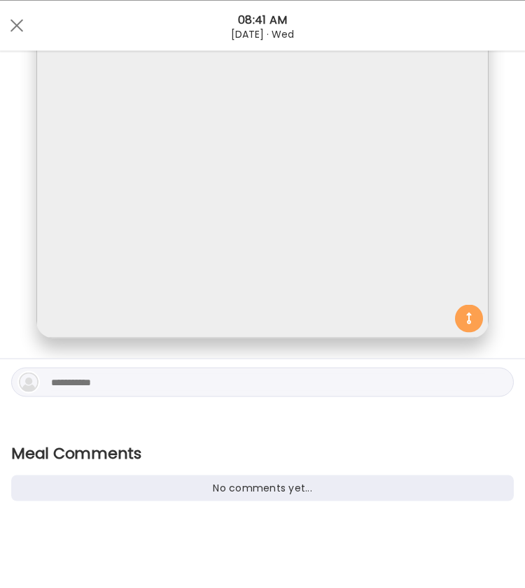
scroll to position [168, 0]
click at [139, 383] on textarea at bounding box center [268, 380] width 434 height 17
type textarea "*"
click at [99, 381] on textarea "**********" at bounding box center [268, 380] width 434 height 17
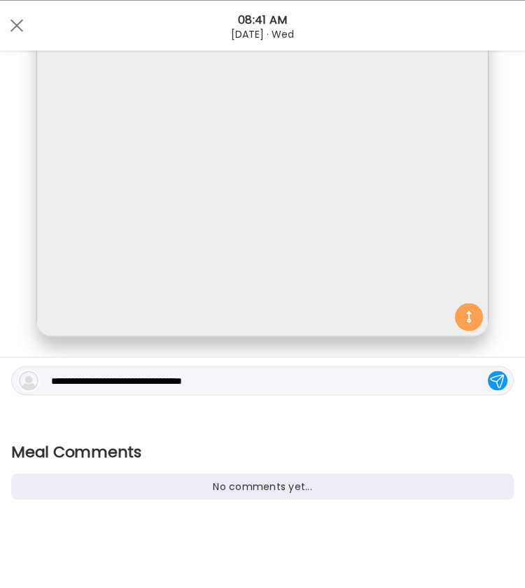
type textarea "**********"
click at [488, 381] on div at bounding box center [498, 381] width 20 height 20
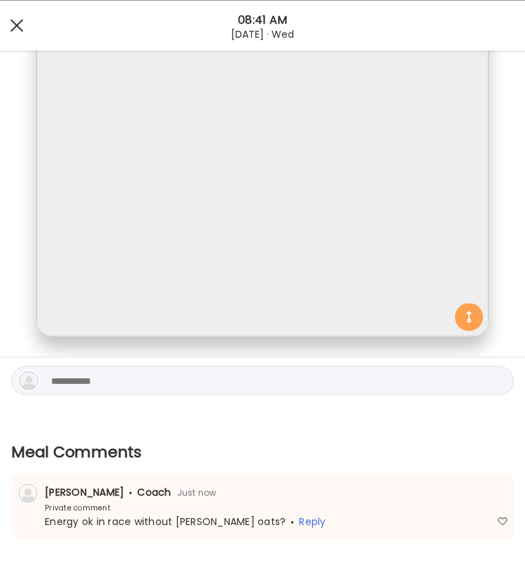
click at [20, 28] on span at bounding box center [16, 25] width 13 height 13
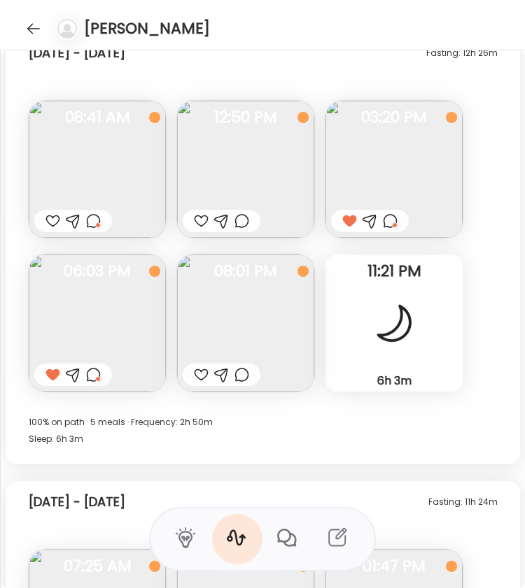
scroll to position [18714, 0]
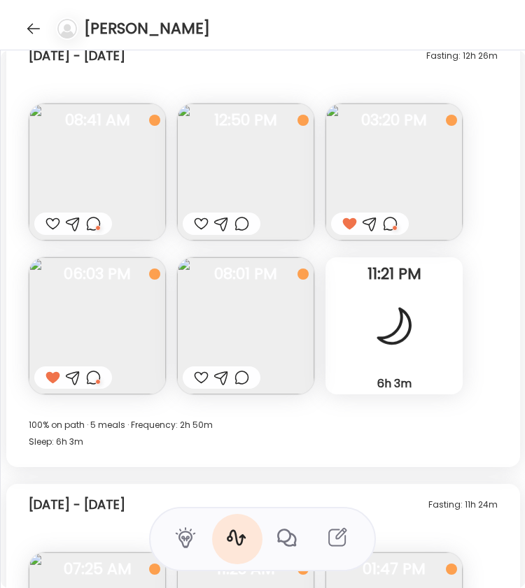
click at [300, 55] on div "Fasting: 12h 26m [DATE] - [DATE]" at bounding box center [263, 58] width 469 height 45
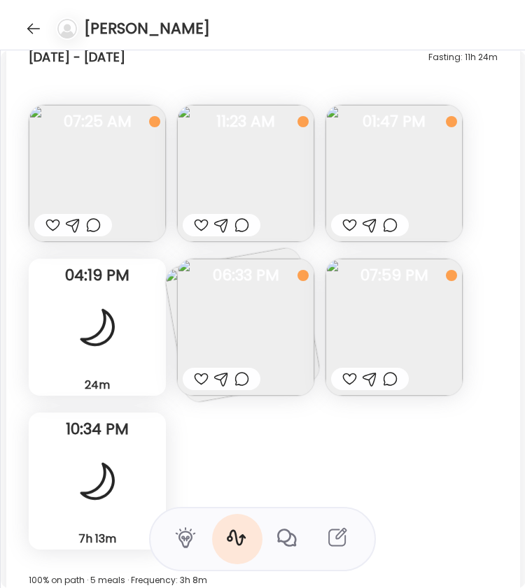
scroll to position [19163, 0]
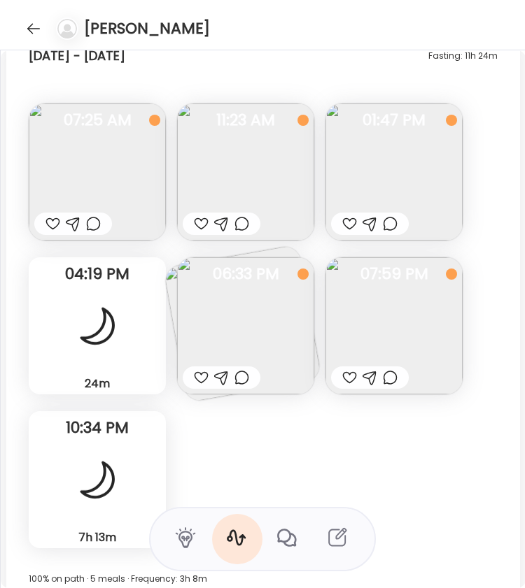
click at [348, 223] on div at bounding box center [349, 224] width 15 height 17
click at [400, 163] on img at bounding box center [393, 172] width 137 height 137
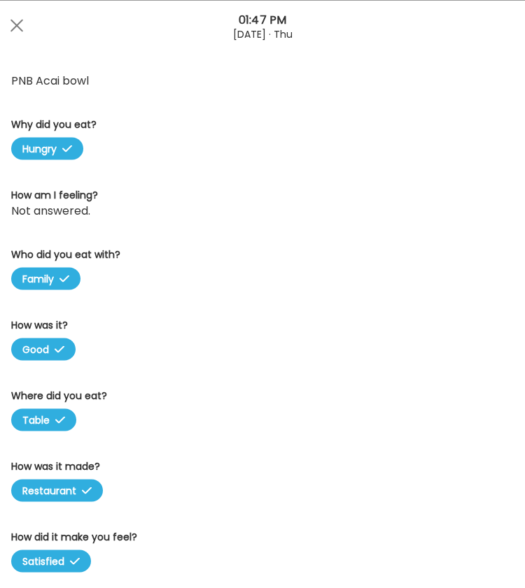
scroll to position [0, 0]
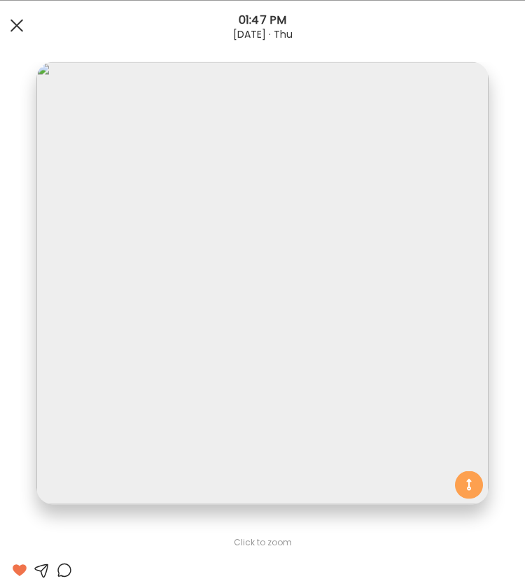
click at [14, 15] on div at bounding box center [17, 25] width 28 height 28
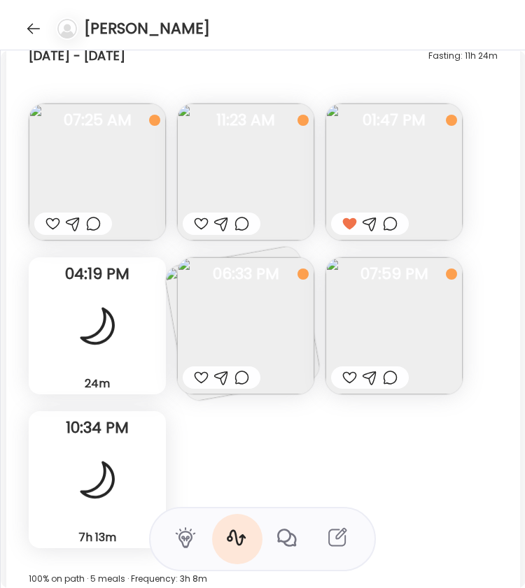
click at [397, 219] on div at bounding box center [370, 224] width 78 height 22
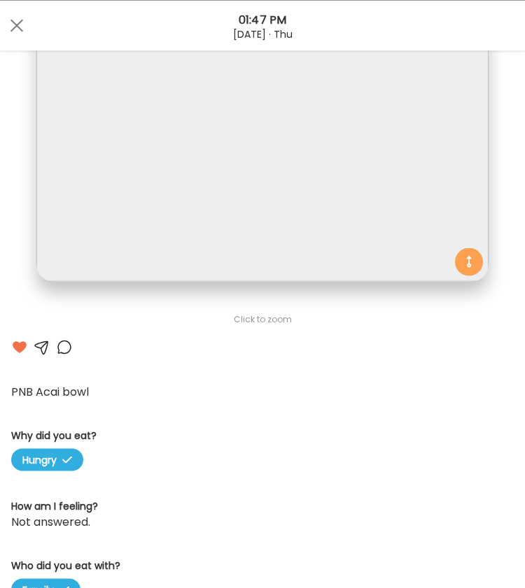
scroll to position [224, 0]
click at [64, 346] on div at bounding box center [64, 346] width 17 height 17
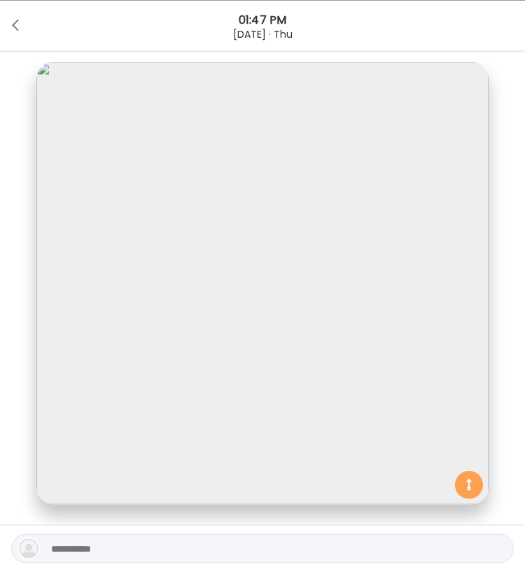
scroll to position [168, 0]
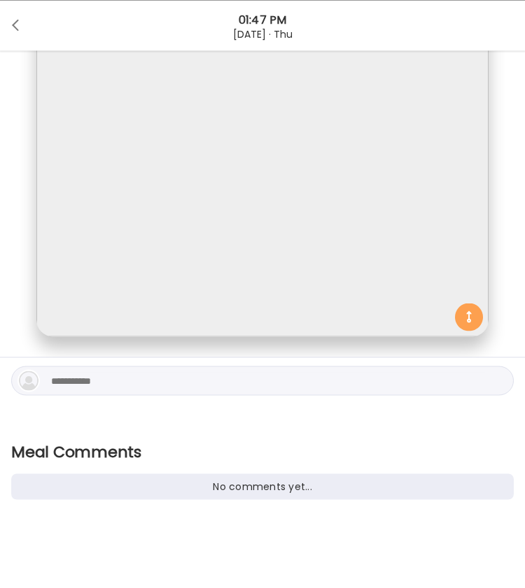
click at [80, 379] on textarea at bounding box center [268, 380] width 434 height 17
type textarea "*"
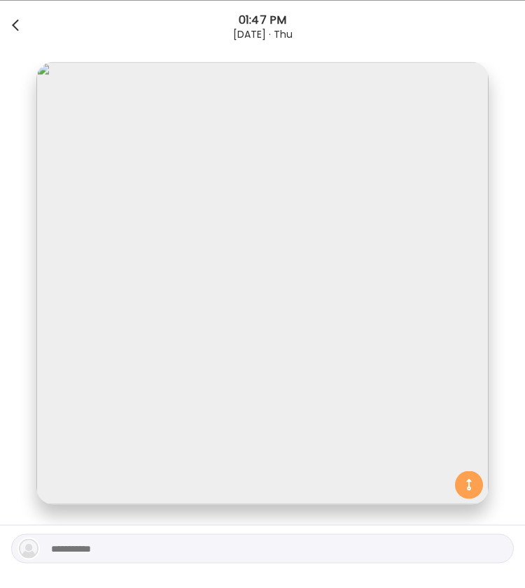
click at [18, 17] on div at bounding box center [17, 25] width 28 height 28
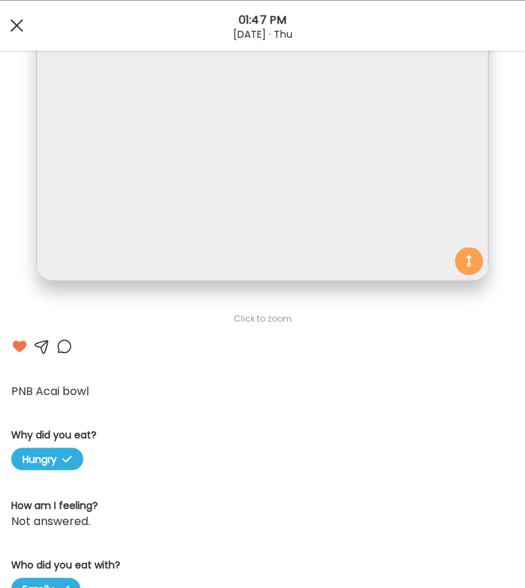
click at [15, 34] on div at bounding box center [17, 25] width 28 height 28
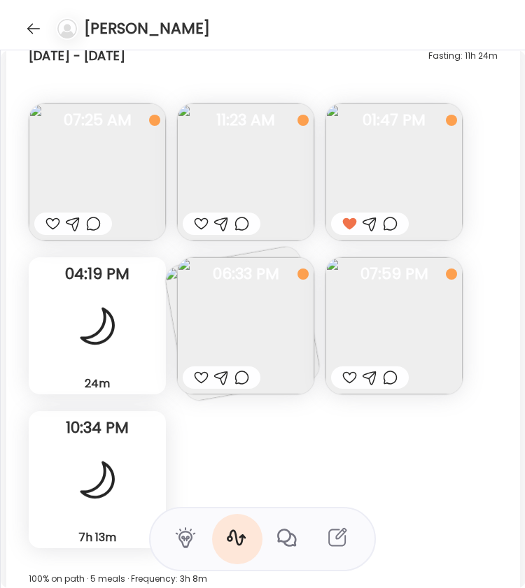
click at [263, 339] on img at bounding box center [245, 325] width 137 height 137
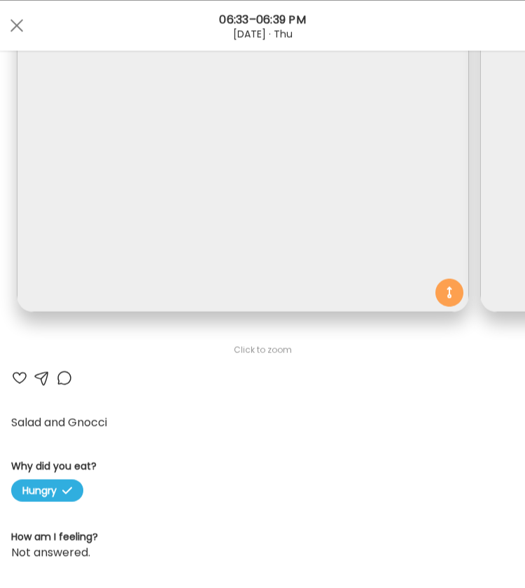
scroll to position [196, 0]
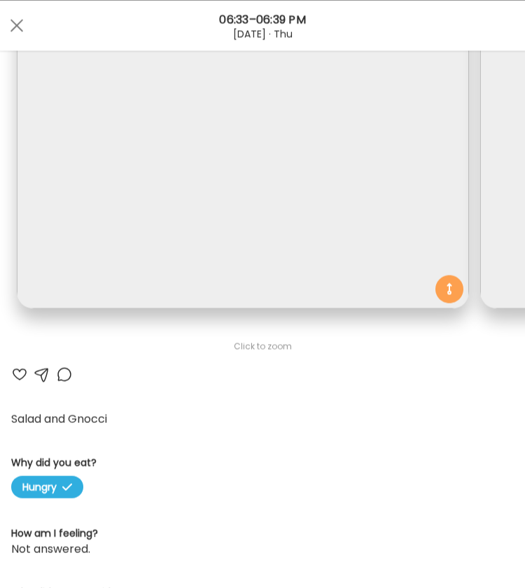
click at [66, 373] on div at bounding box center [64, 374] width 17 height 17
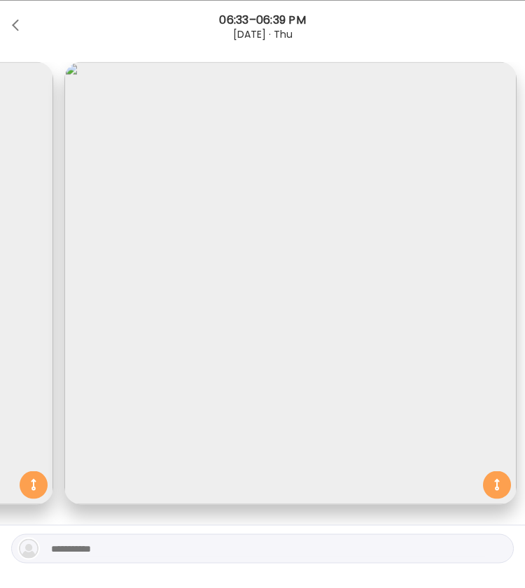
scroll to position [168, 0]
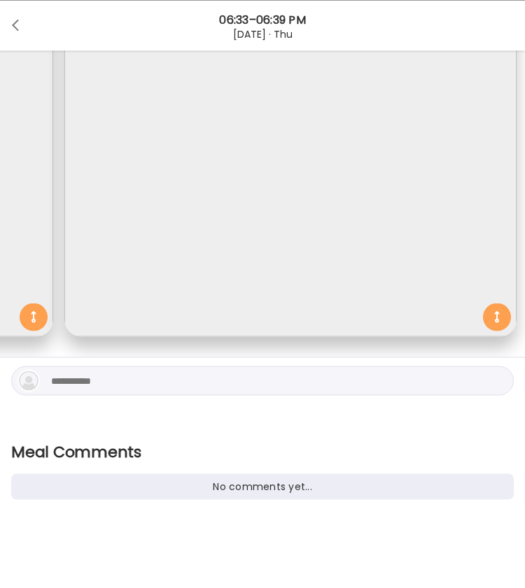
click at [113, 383] on textarea at bounding box center [268, 380] width 434 height 17
type textarea "*"
click at [21, 26] on div at bounding box center [17, 25] width 28 height 28
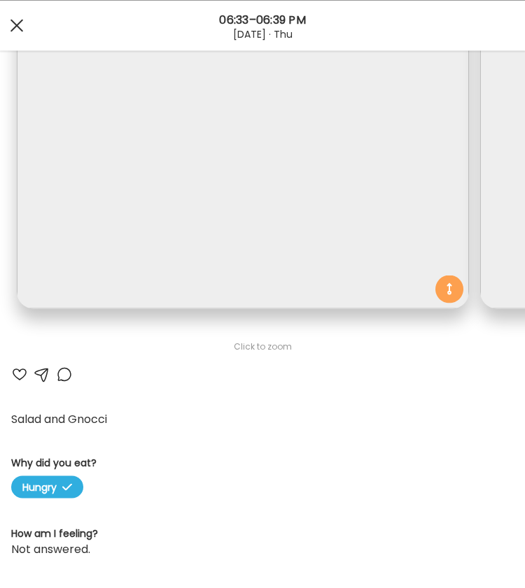
click at [10, 15] on div at bounding box center [17, 25] width 28 height 28
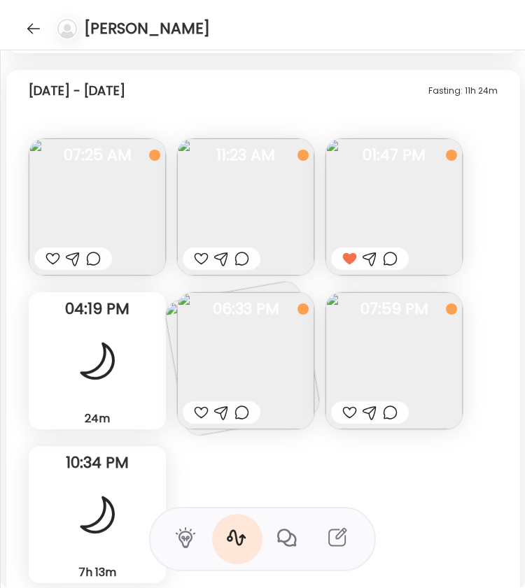
scroll to position [19130, 0]
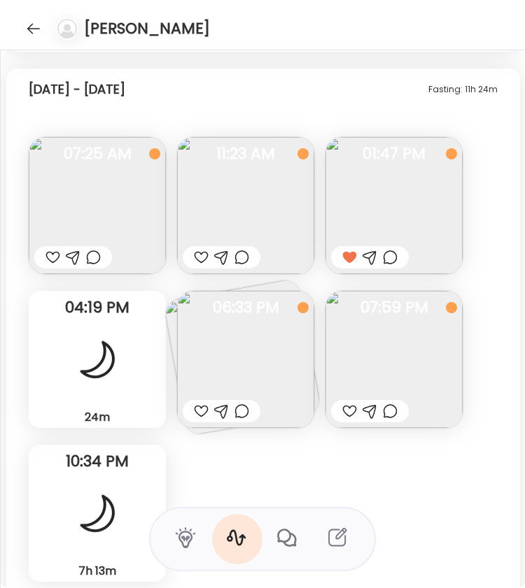
click at [128, 204] on img at bounding box center [97, 205] width 137 height 137
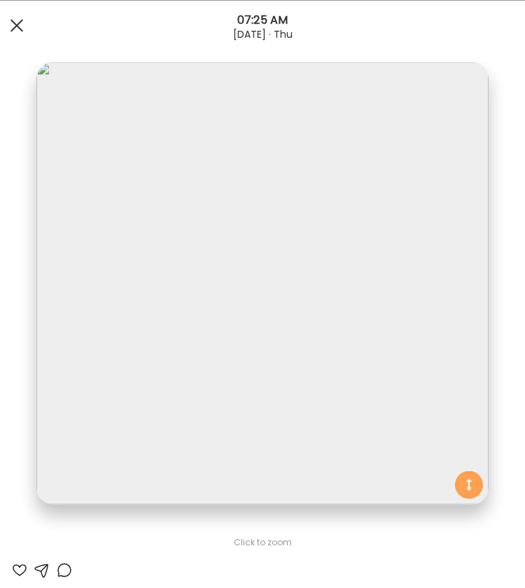
click at [13, 35] on div at bounding box center [17, 25] width 28 height 28
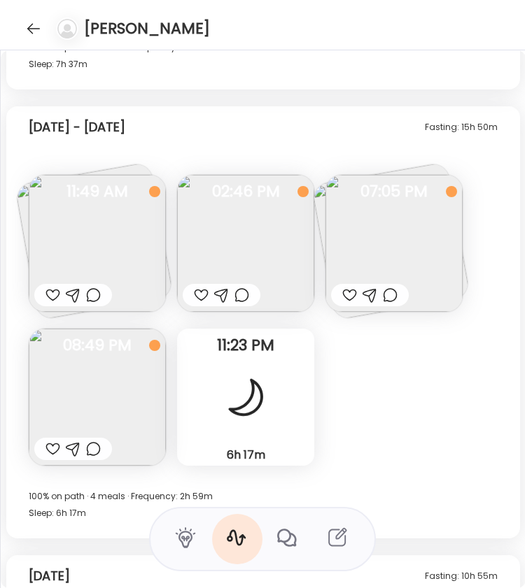
scroll to position [19699, 0]
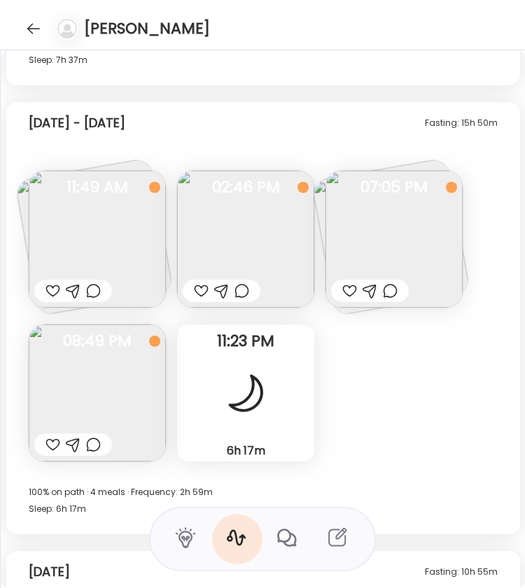
click at [92, 241] on img at bounding box center [97, 239] width 137 height 137
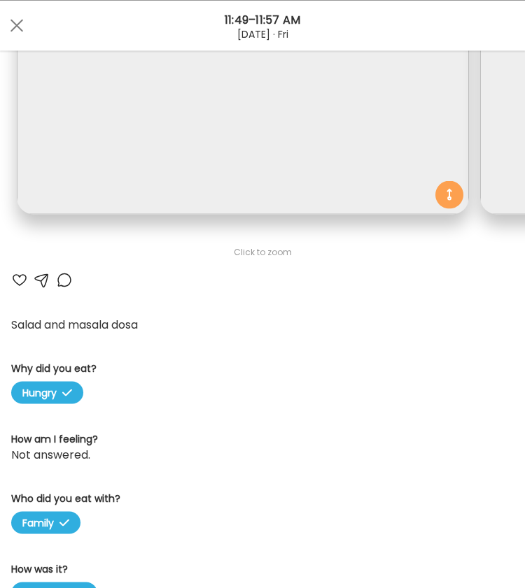
scroll to position [293, 0]
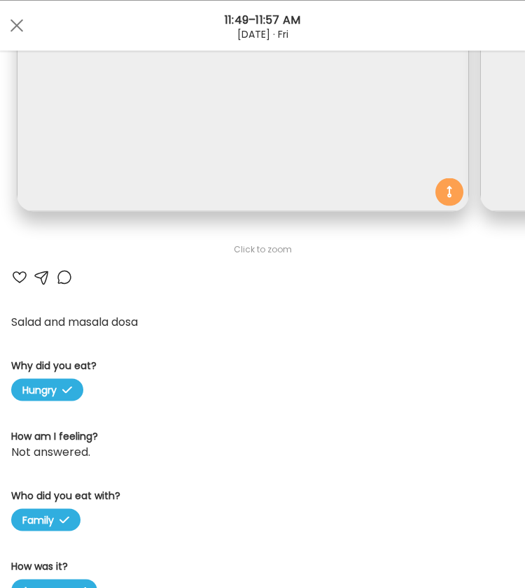
click at [20, 277] on div at bounding box center [19, 277] width 17 height 17
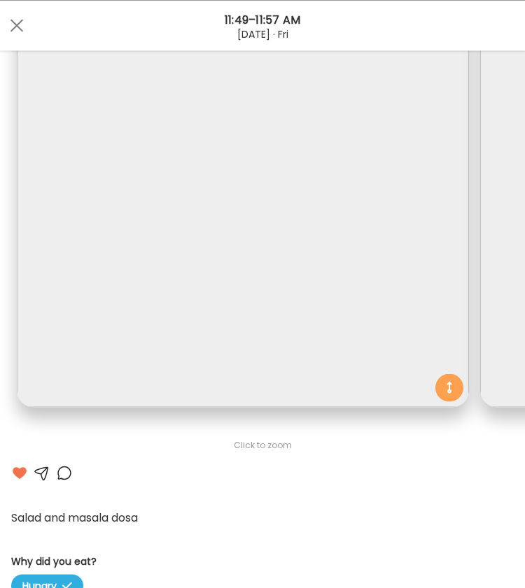
scroll to position [159, 0]
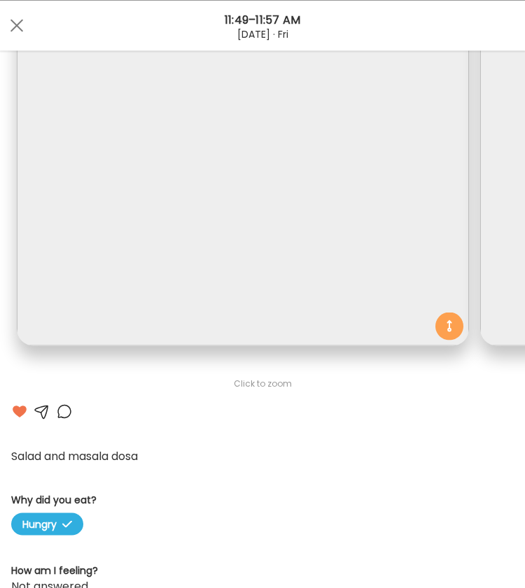
click at [61, 410] on div at bounding box center [64, 411] width 17 height 17
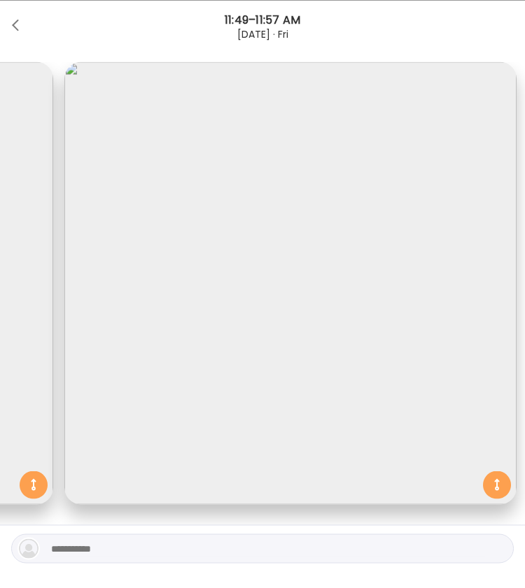
scroll to position [168, 0]
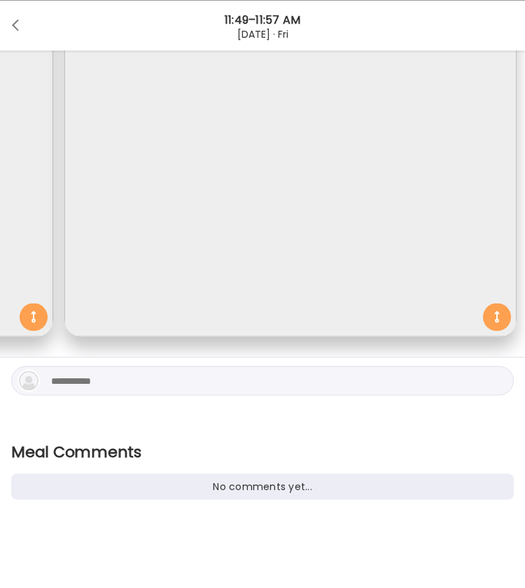
click at [92, 381] on textarea at bounding box center [268, 380] width 434 height 17
type textarea "**********"
click at [488, 385] on div at bounding box center [498, 381] width 20 height 20
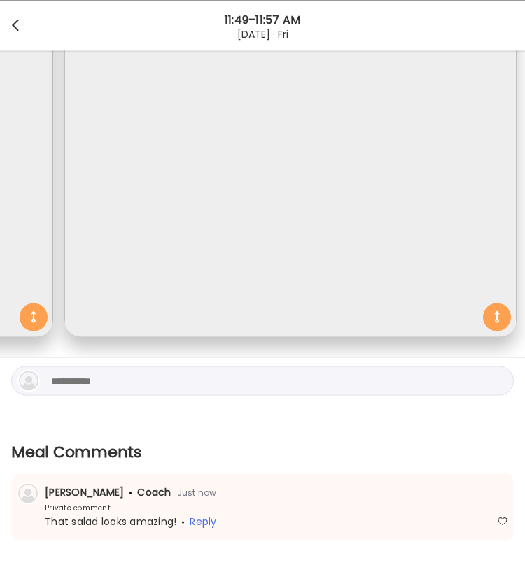
click at [17, 26] on div at bounding box center [17, 25] width 28 height 28
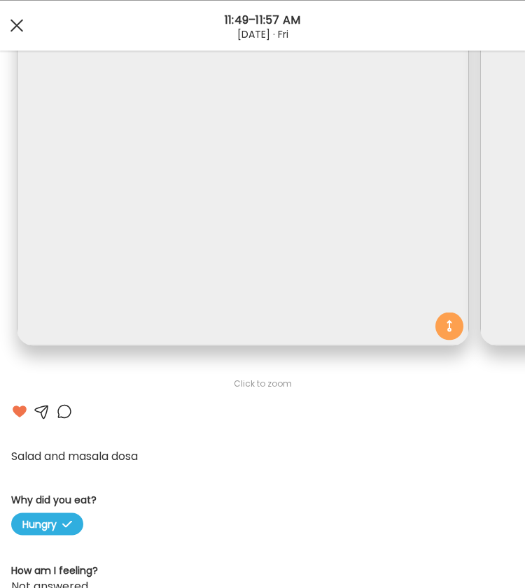
click at [16, 27] on div at bounding box center [17, 25] width 28 height 28
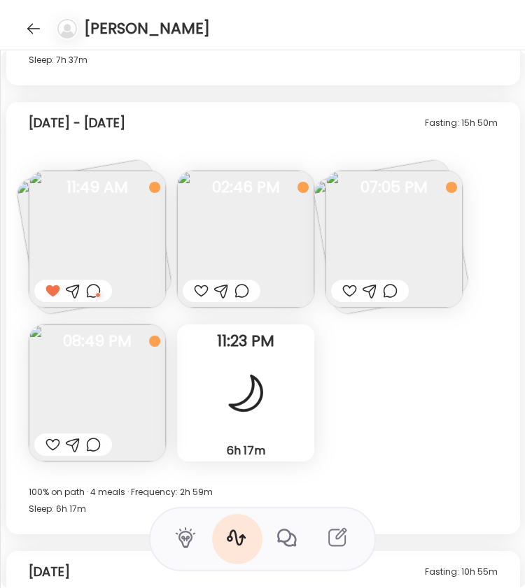
click at [373, 245] on img at bounding box center [393, 239] width 137 height 137
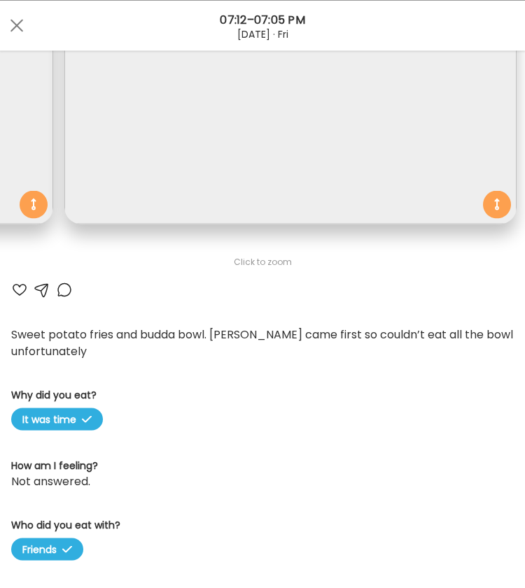
scroll to position [280, 0]
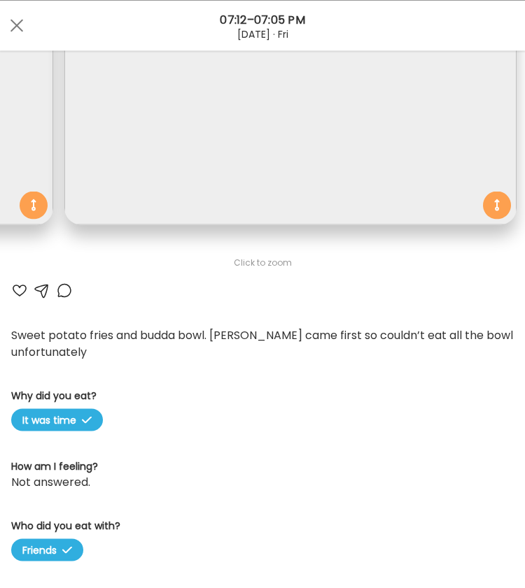
click at [66, 287] on div at bounding box center [64, 290] width 17 height 17
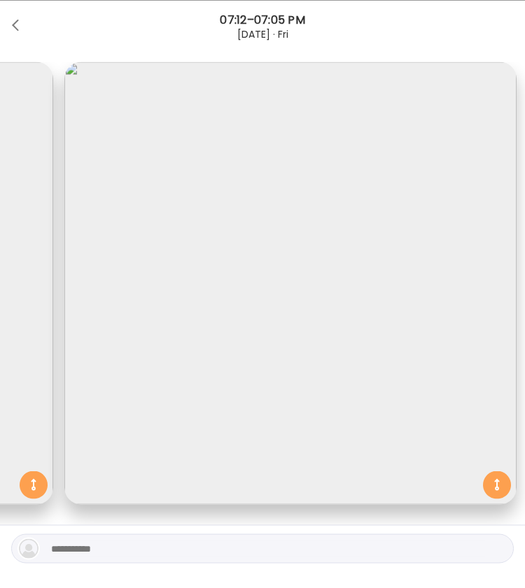
scroll to position [168, 0]
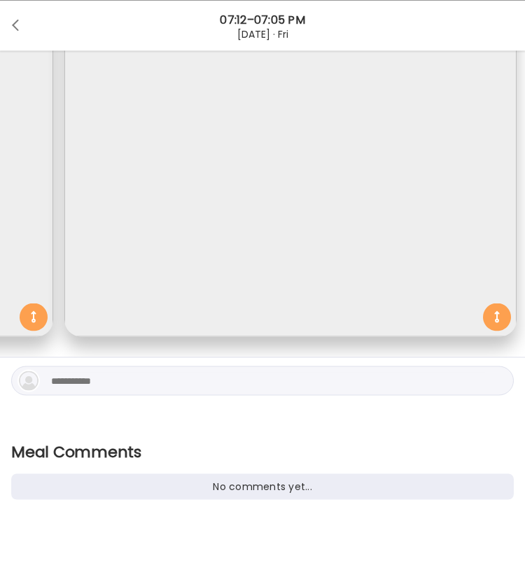
click at [109, 378] on textarea at bounding box center [268, 380] width 434 height 17
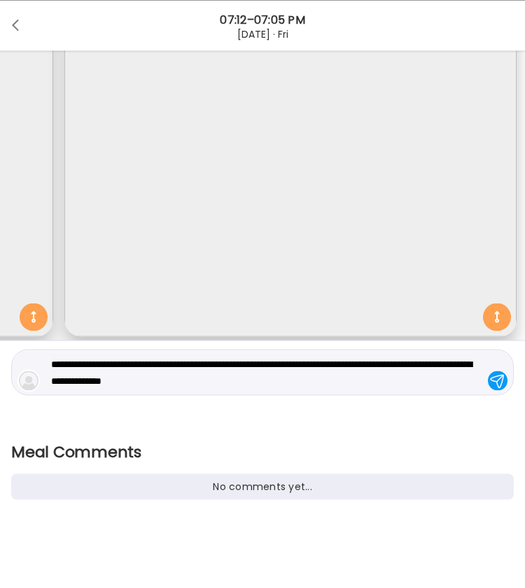
type textarea "**********"
click at [488, 379] on div at bounding box center [498, 381] width 20 height 20
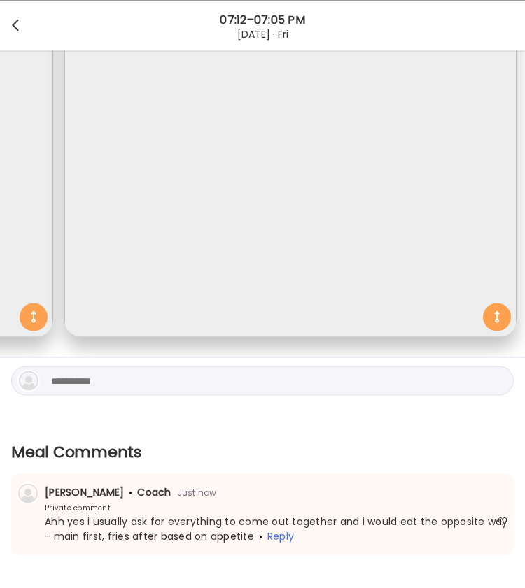
click at [20, 27] on div at bounding box center [17, 25] width 28 height 28
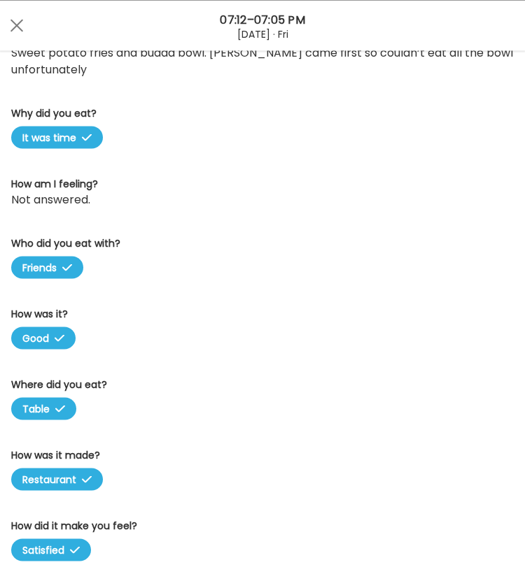
scroll to position [291, 0]
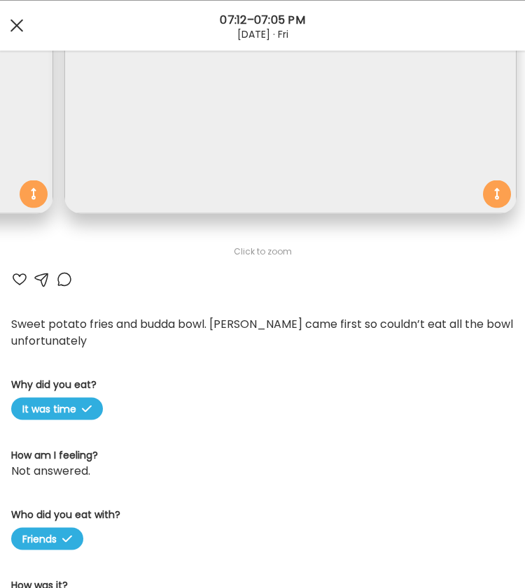
click at [17, 33] on div at bounding box center [17, 25] width 28 height 28
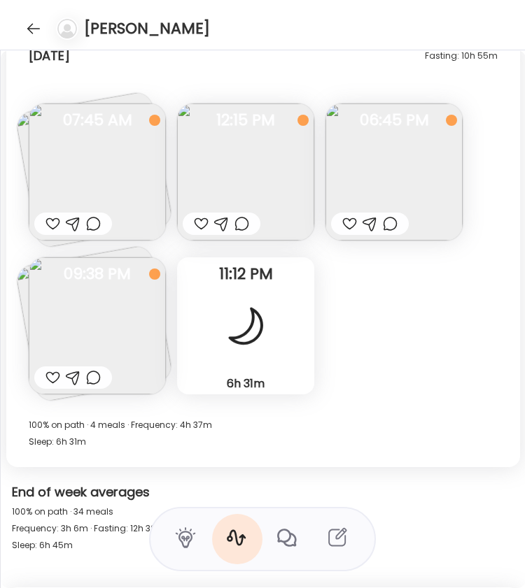
scroll to position [20217, 0]
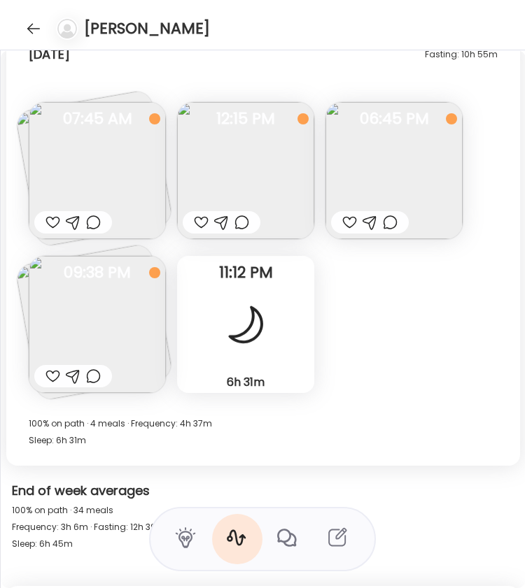
click at [112, 178] on img at bounding box center [97, 170] width 137 height 137
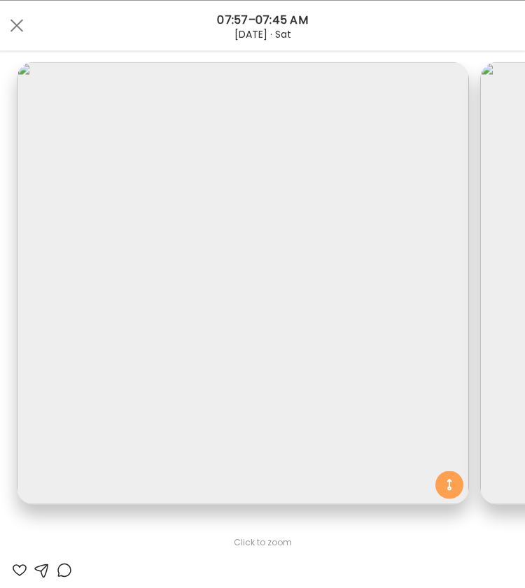
scroll to position [0, 416]
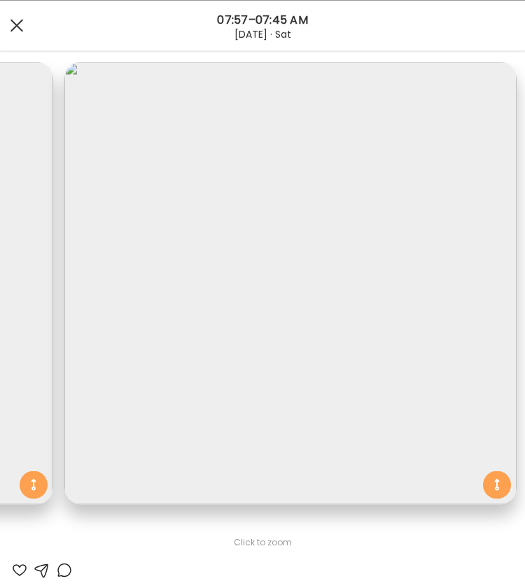
click at [18, 30] on div at bounding box center [17, 25] width 28 height 28
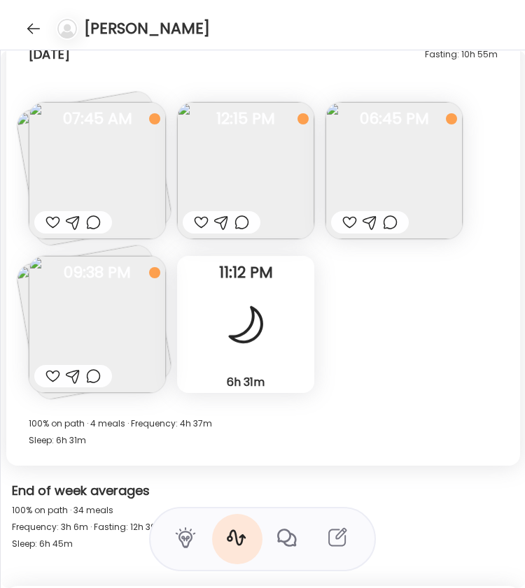
click at [235, 170] on img at bounding box center [245, 170] width 137 height 137
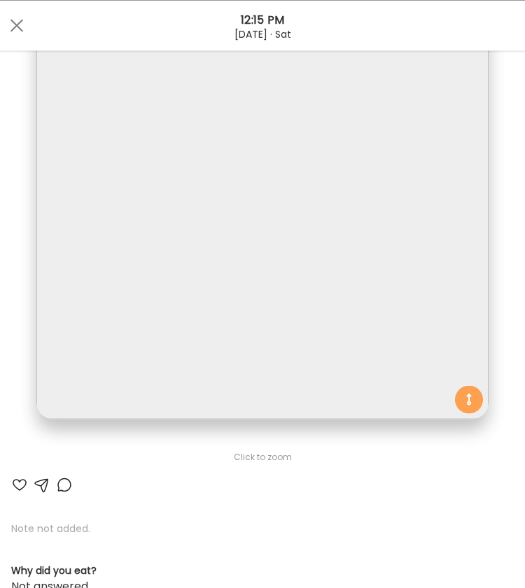
scroll to position [36, 0]
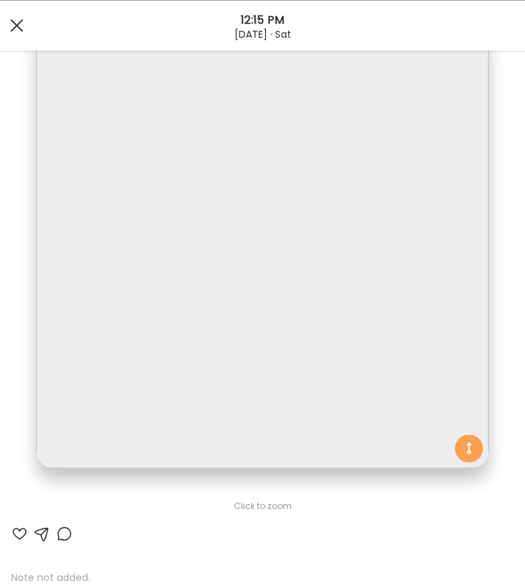
click at [20, 27] on div at bounding box center [17, 25] width 28 height 28
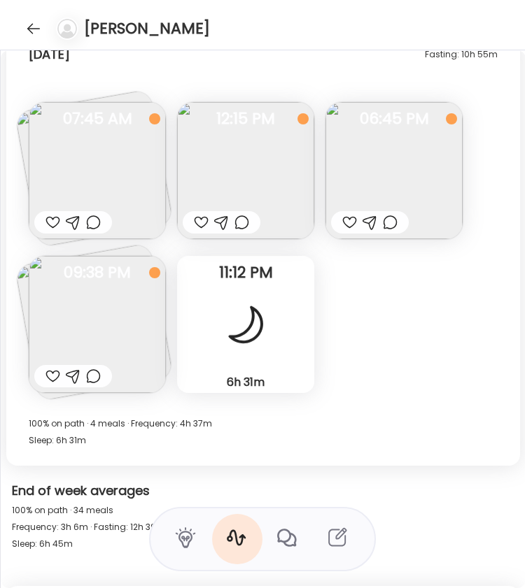
click at [410, 189] on img at bounding box center [393, 170] width 137 height 137
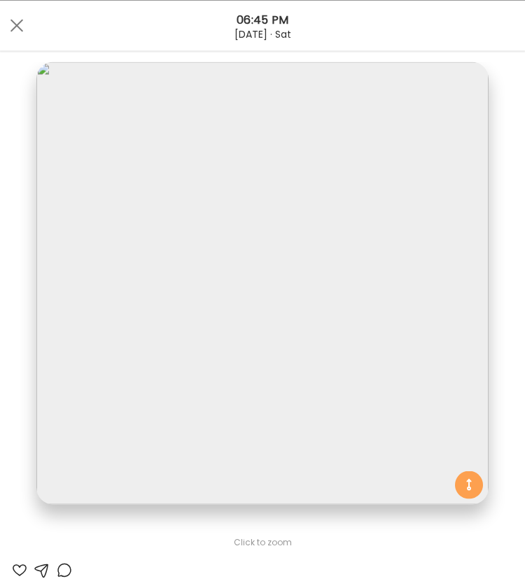
scroll to position [0, 0]
click at [27, 27] on div at bounding box center [17, 25] width 28 height 28
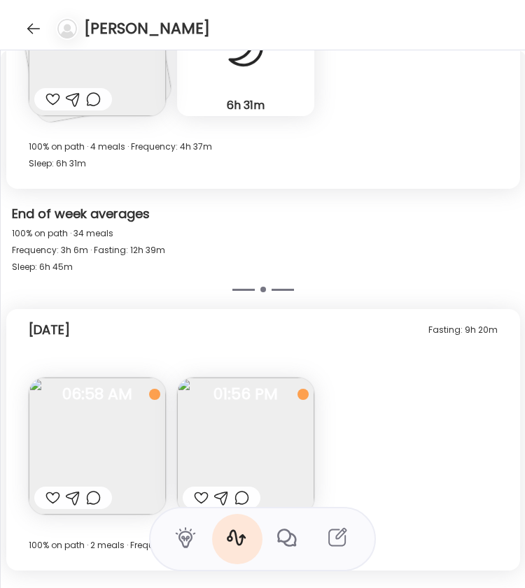
scroll to position [20577, 0]
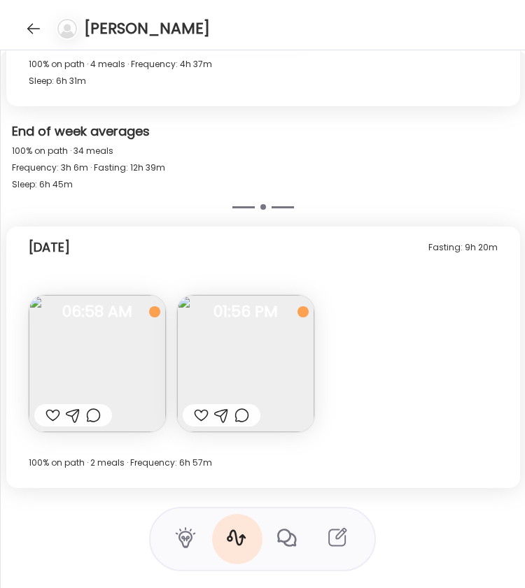
click at [98, 381] on img at bounding box center [97, 363] width 137 height 137
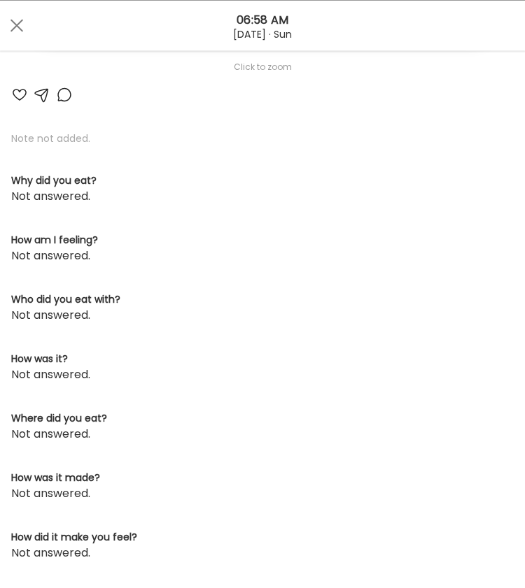
scroll to position [0, 0]
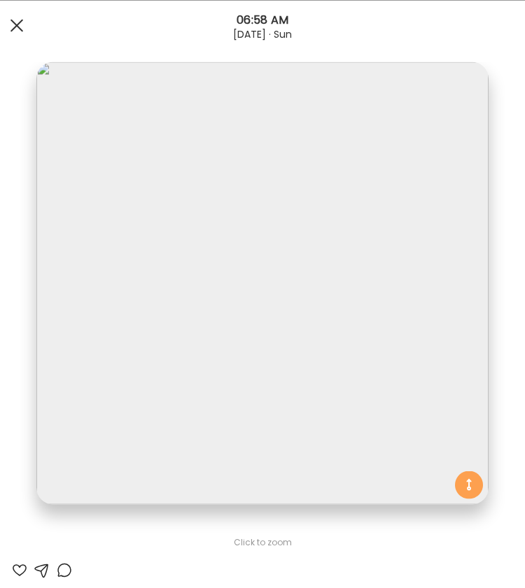
click at [17, 27] on div at bounding box center [17, 25] width 28 height 28
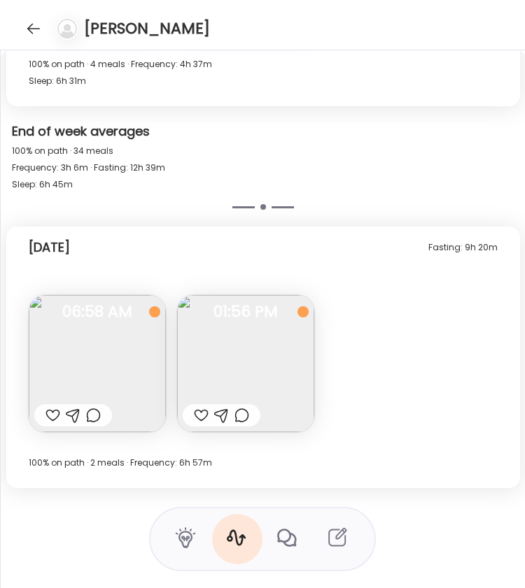
click at [243, 374] on img at bounding box center [245, 363] width 137 height 137
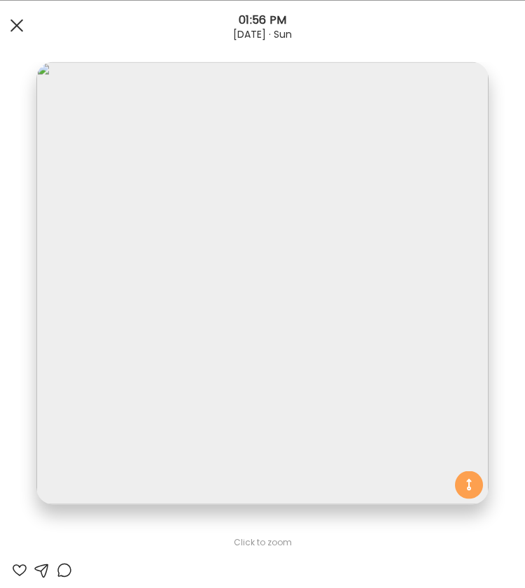
click at [13, 22] on div at bounding box center [17, 25] width 28 height 28
